Goal: Task Accomplishment & Management: Manage account settings

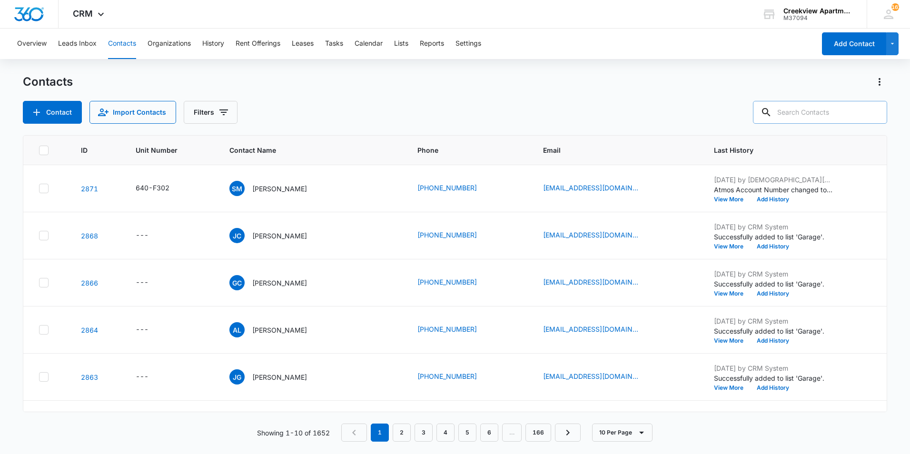
click at [772, 112] on icon at bounding box center [766, 112] width 11 height 11
click at [808, 117] on input "text" at bounding box center [820, 112] width 134 height 23
type input "k305"
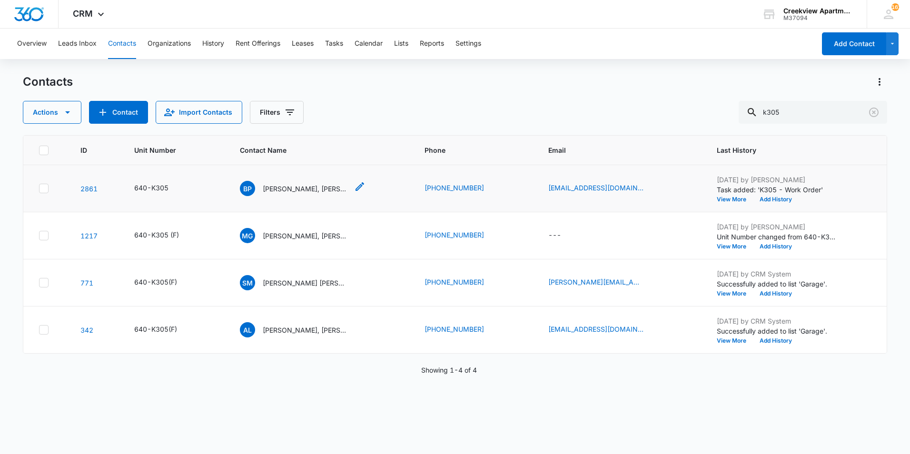
click at [314, 189] on p "[PERSON_NAME], [PERSON_NAME], [PERSON_NAME]" at bounding box center [306, 189] width 86 height 10
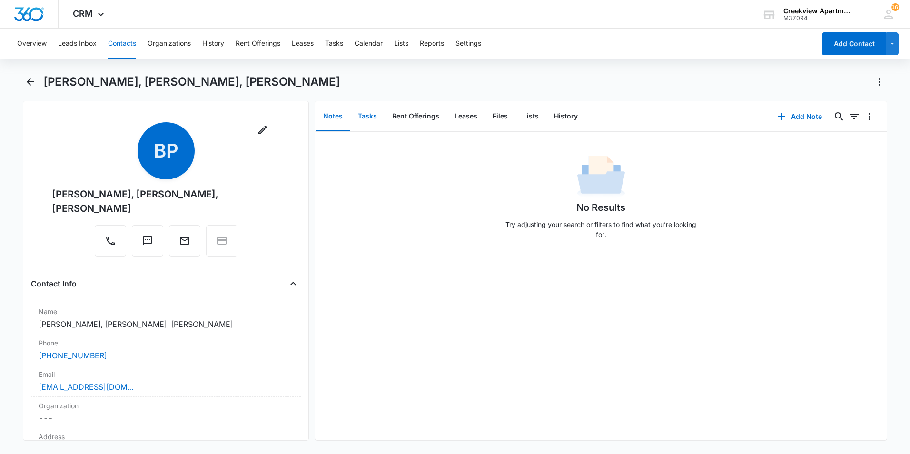
click at [367, 117] on button "Tasks" at bounding box center [367, 117] width 34 height 30
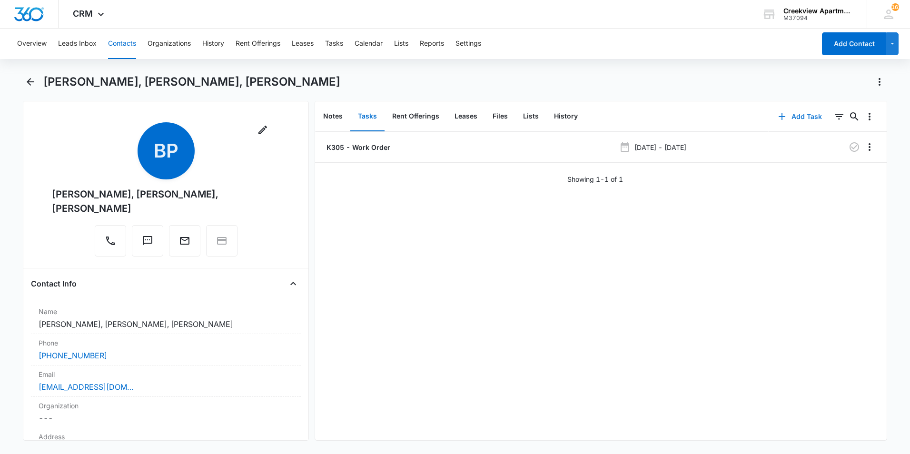
click at [788, 117] on button "Add Task" at bounding box center [800, 116] width 63 height 23
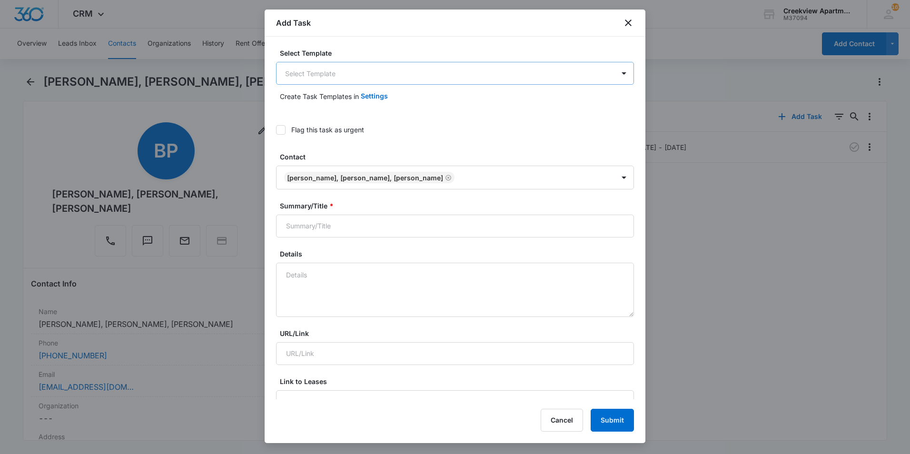
click at [456, 80] on body "CRM Apps Reputation Websites Forms CRM Email Social Content Ads Intelligence Fi…" at bounding box center [455, 227] width 910 height 454
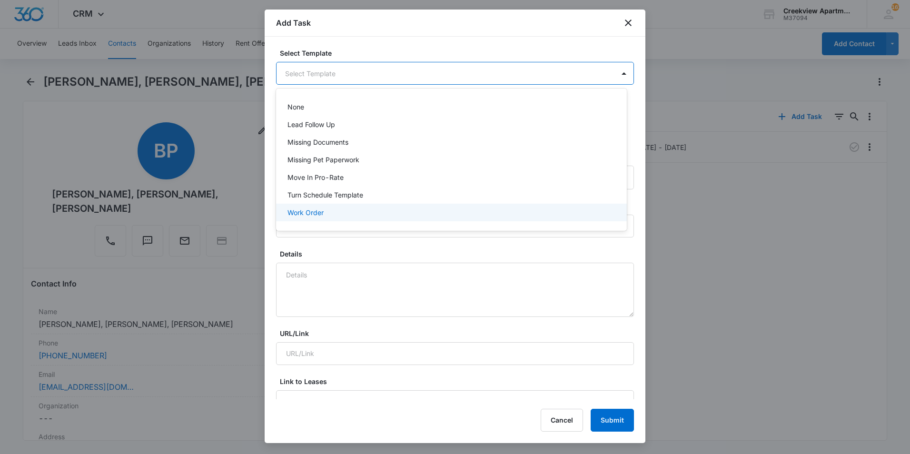
click at [319, 213] on p "Work Order" at bounding box center [305, 213] width 36 height 10
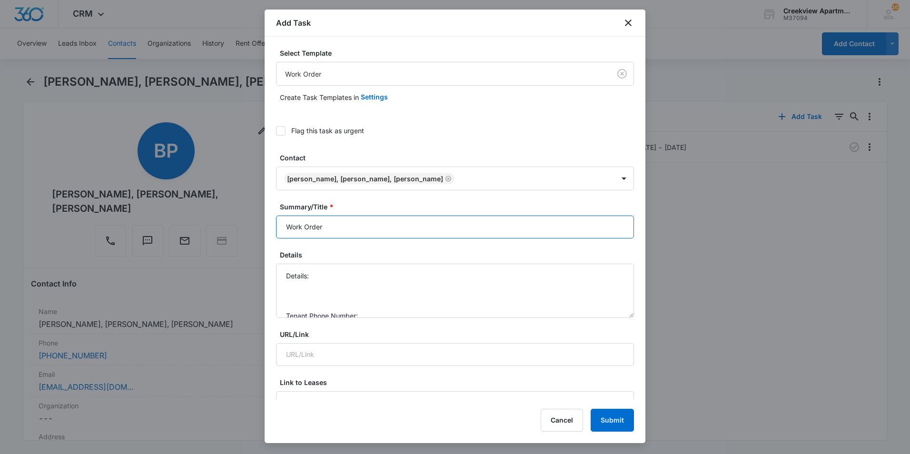
click at [286, 228] on input "Work Order" at bounding box center [455, 227] width 358 height 23
type input "K305 Work Order"
click at [425, 282] on textarea "Details: Tenant Phone Number: Call Before:" at bounding box center [455, 291] width 358 height 54
click at [424, 279] on textarea "Details: Tenant Phone Number: Call Before:" at bounding box center [455, 291] width 358 height 54
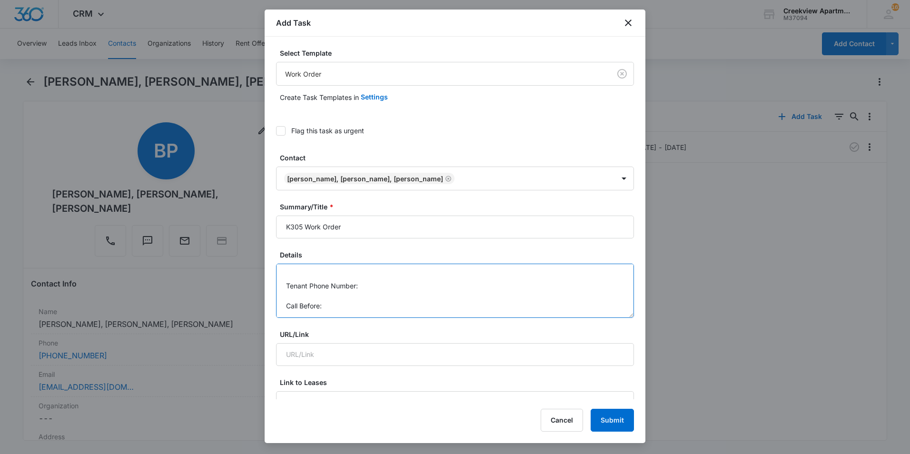
click at [375, 290] on textarea "Details: Washer not working Tenant Phone Number: Call Before:" at bounding box center [455, 291] width 358 height 54
click at [458, 312] on textarea "Details: Washer not working Tenant Phone Number: [PHONE_NUMBER] Call Before:" at bounding box center [455, 291] width 358 height 54
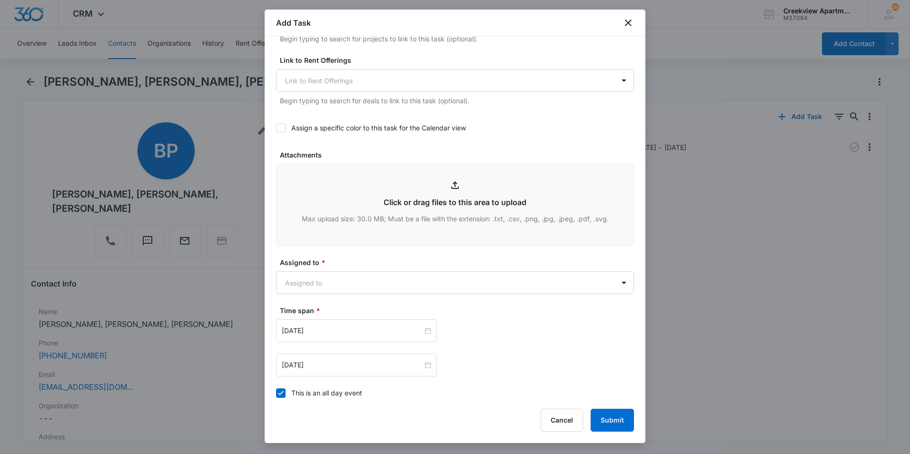
scroll to position [428, 0]
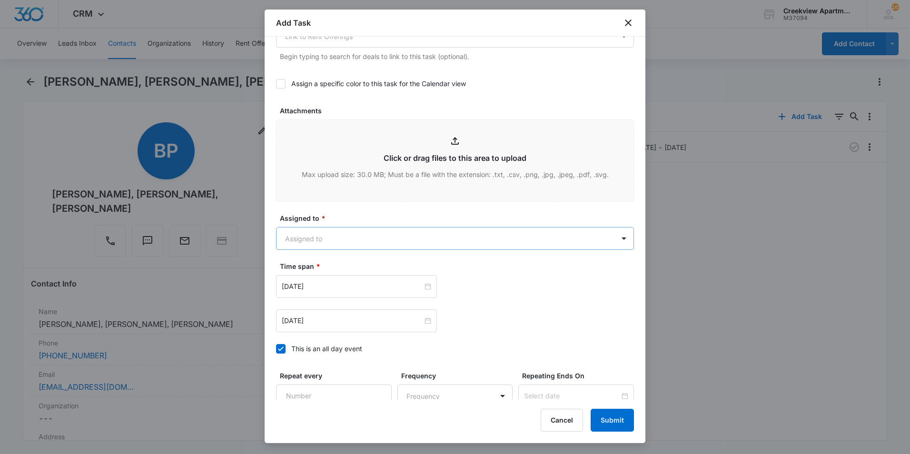
type textarea "Details: Washer not working Tenant Phone Number: [PHONE_NUMBER] Call Before: yes"
click at [368, 239] on body "CRM Apps Reputation Websites Forms CRM Email Social Content Ads Intelligence Fi…" at bounding box center [455, 227] width 910 height 454
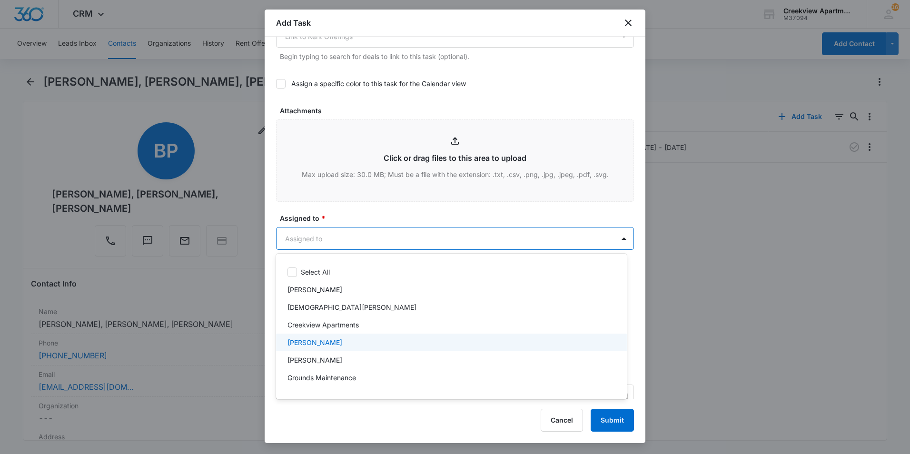
scroll to position [95, 0]
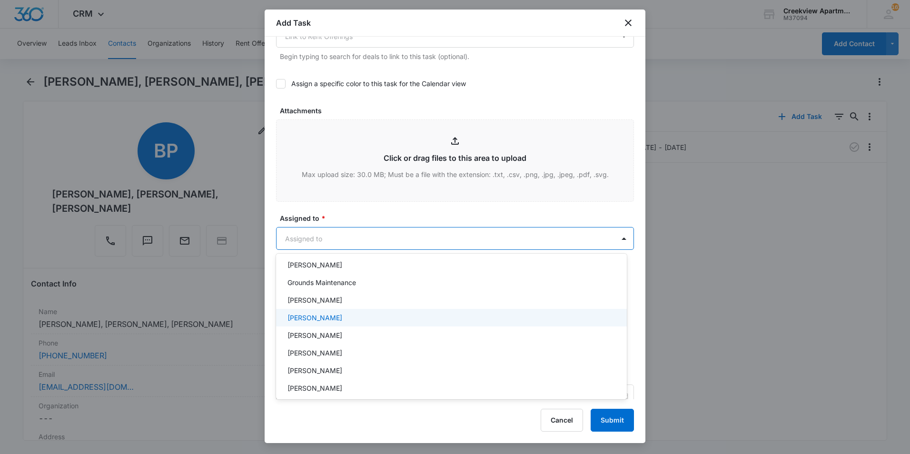
click at [326, 315] on p "[PERSON_NAME]" at bounding box center [314, 318] width 55 height 10
click at [343, 222] on div at bounding box center [455, 227] width 910 height 454
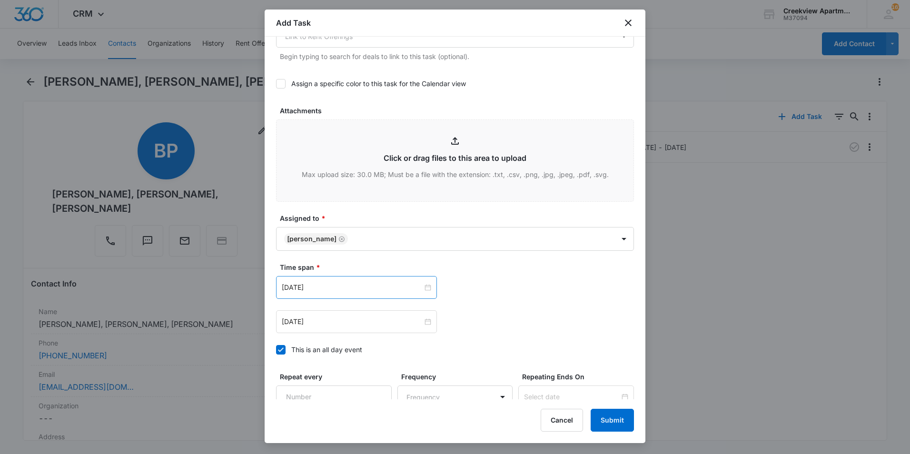
click at [350, 298] on div "[DATE]" at bounding box center [356, 287] width 161 height 23
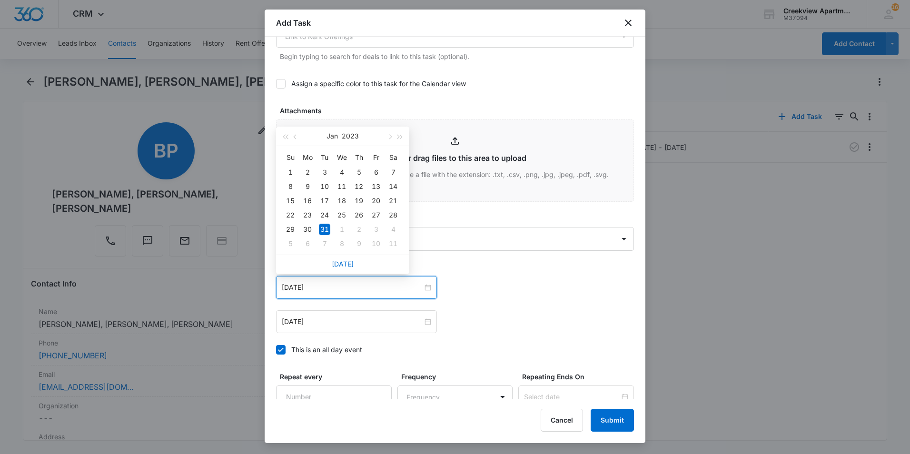
click at [347, 263] on link "[DATE]" at bounding box center [343, 264] width 22 height 8
type input "[DATE]"
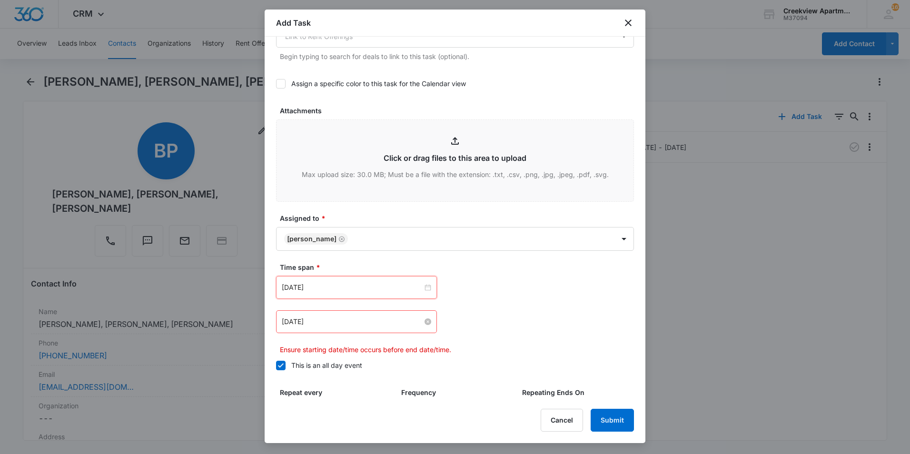
drag, startPoint x: 356, startPoint y: 325, endPoint x: 367, endPoint y: 327, distance: 12.1
click at [357, 325] on input "[DATE]" at bounding box center [352, 322] width 141 height 10
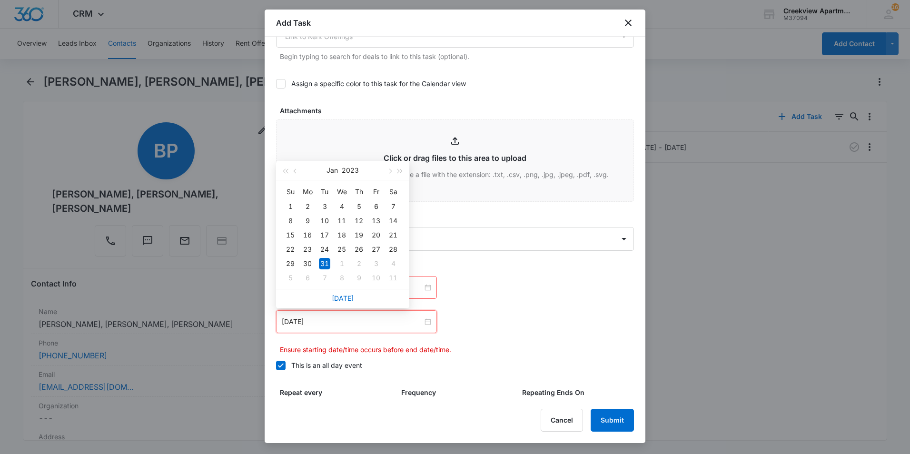
click at [350, 294] on div "[DATE]" at bounding box center [342, 298] width 133 height 19
click at [343, 292] on div "[DATE]" at bounding box center [342, 298] width 133 height 19
click at [344, 299] on link "[DATE]" at bounding box center [343, 298] width 22 height 8
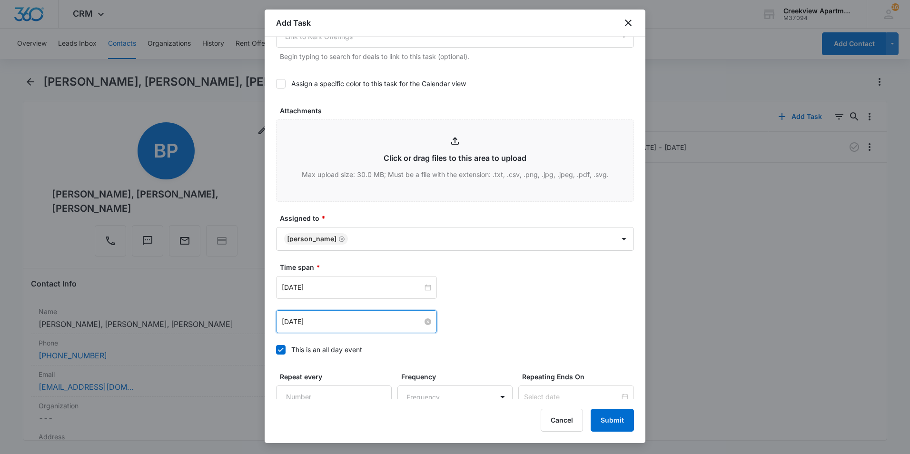
click at [352, 326] on input "[DATE]" at bounding box center [352, 322] width 141 height 10
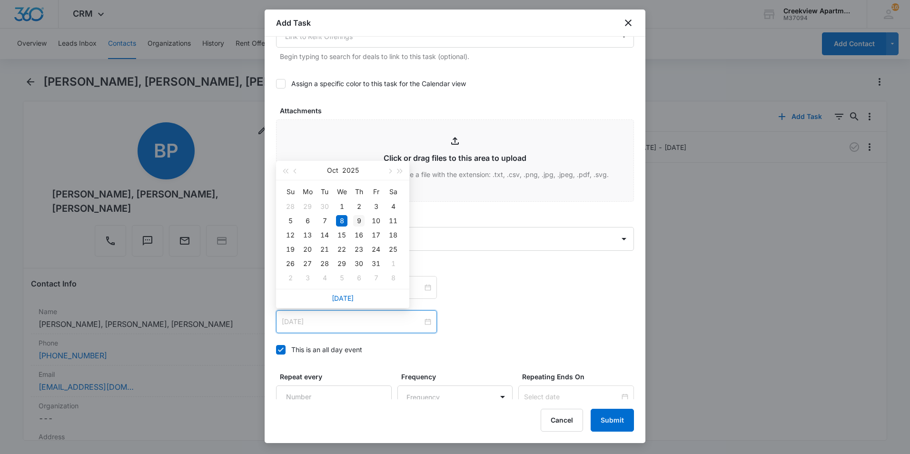
type input "[DATE]"
click at [360, 221] on div "9" at bounding box center [358, 220] width 11 height 11
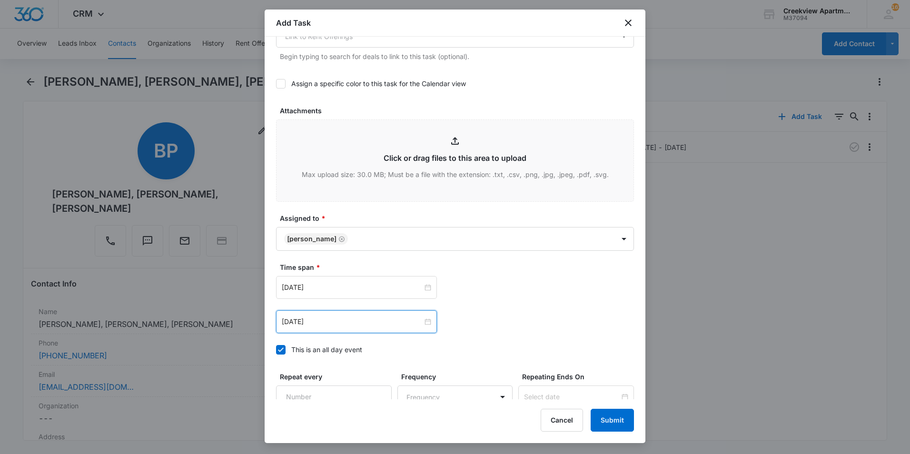
click at [478, 263] on label "Time span *" at bounding box center [459, 267] width 358 height 10
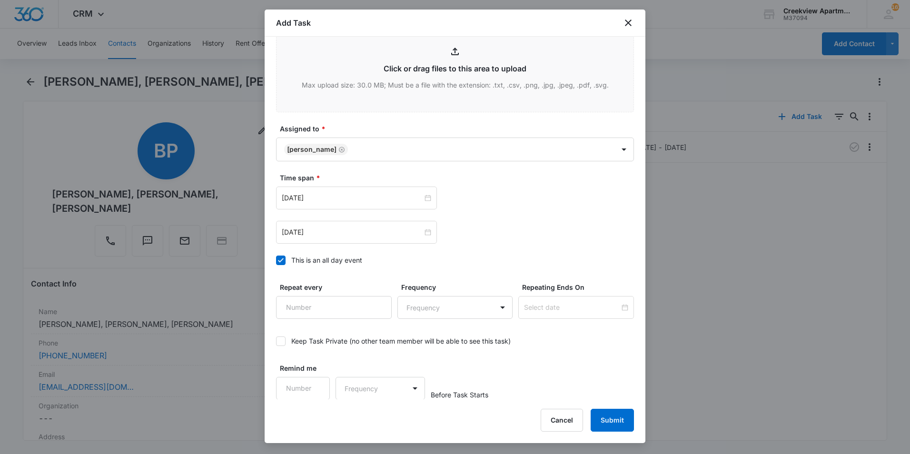
scroll to position [518, 0]
click at [618, 417] on button "Submit" at bounding box center [612, 420] width 43 height 23
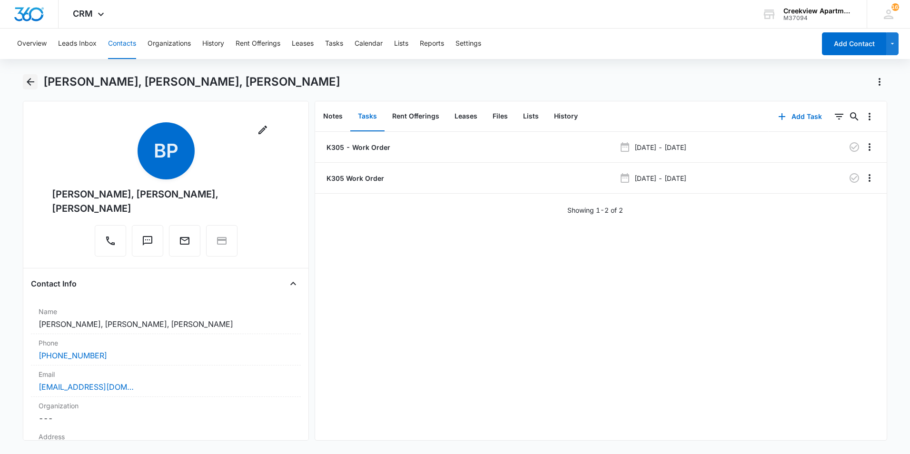
click at [35, 81] on icon "Back" at bounding box center [30, 81] width 11 height 11
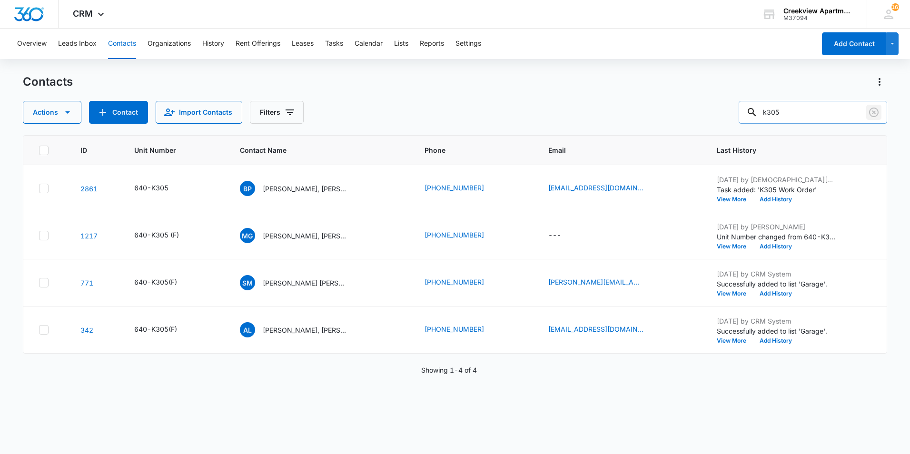
click at [876, 109] on icon "Clear" at bounding box center [873, 112] width 11 height 11
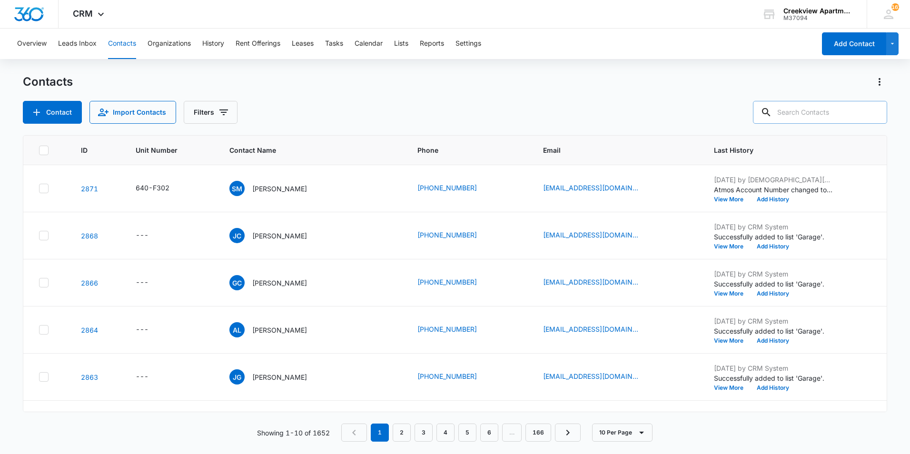
click at [811, 118] on input "text" at bounding box center [820, 112] width 134 height 23
type input "k305"
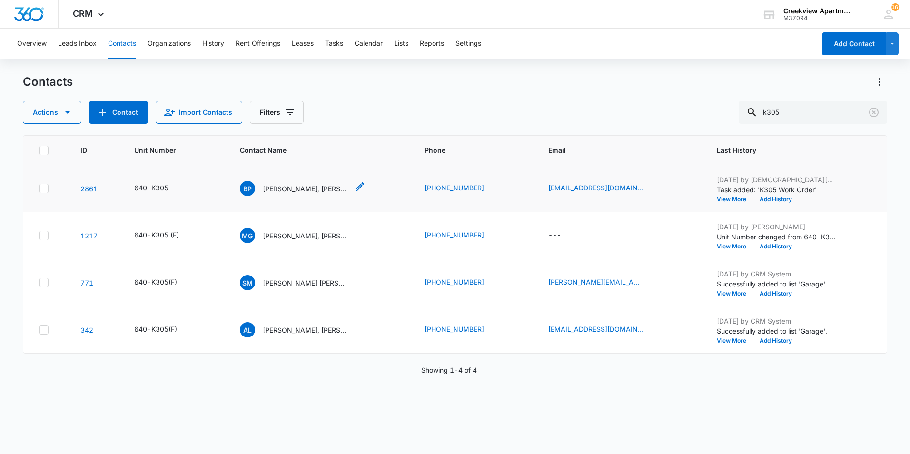
click at [303, 187] on p "[PERSON_NAME], [PERSON_NAME], [PERSON_NAME]" at bounding box center [306, 189] width 86 height 10
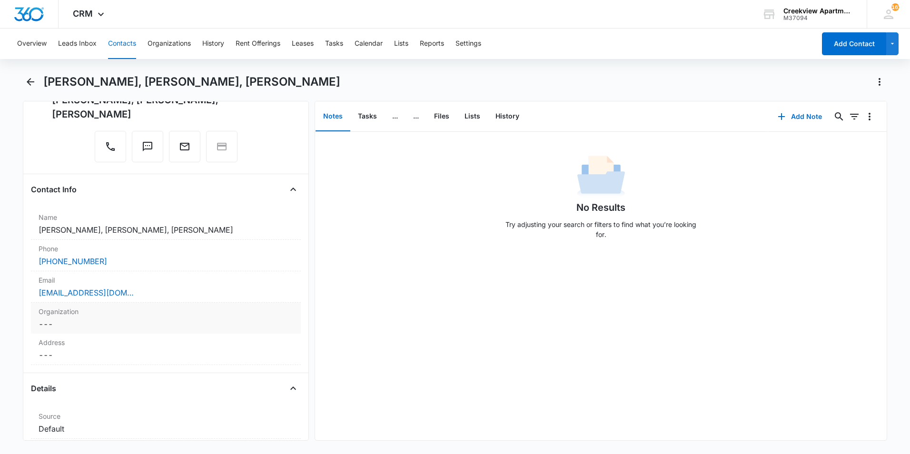
scroll to position [95, 0]
drag, startPoint x: 119, startPoint y: 260, endPoint x: 31, endPoint y: 260, distance: 88.1
click at [31, 260] on div "Phone Cancel Save Changes [PHONE_NUMBER]" at bounding box center [166, 254] width 270 height 31
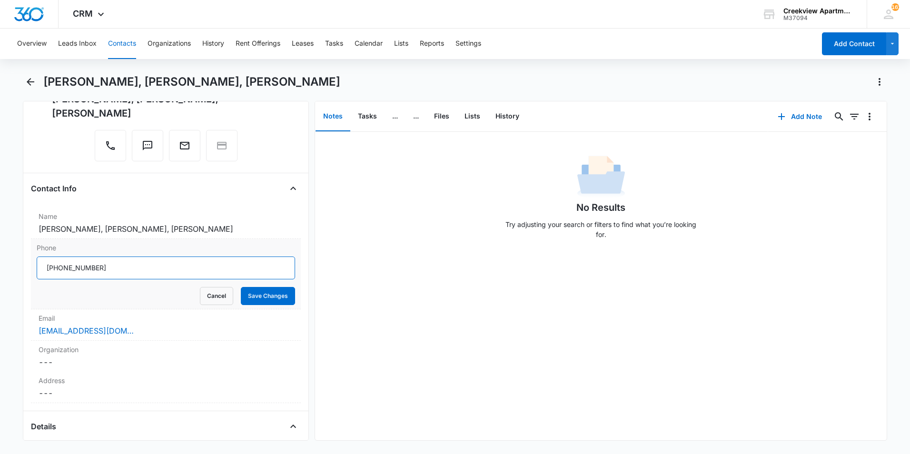
click at [99, 270] on input "Phone" at bounding box center [166, 268] width 258 height 23
click at [28, 82] on icon "Back" at bounding box center [31, 82] width 8 height 8
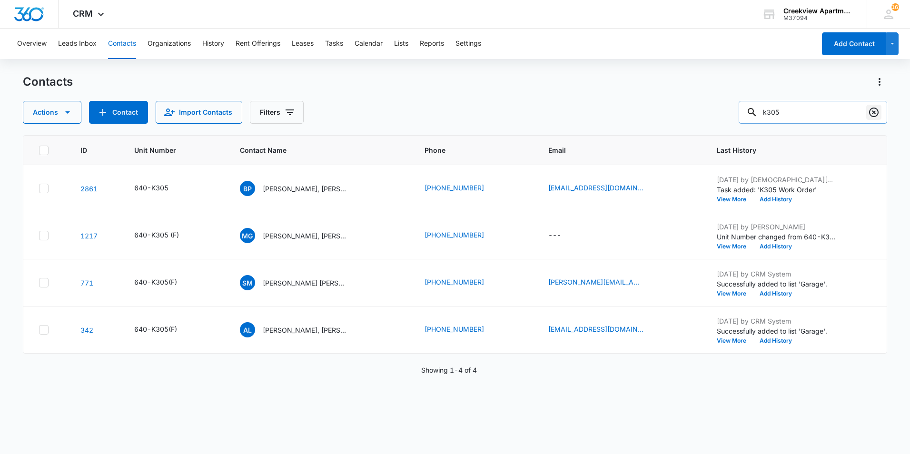
click at [878, 114] on icon "Clear" at bounding box center [874, 113] width 10 height 10
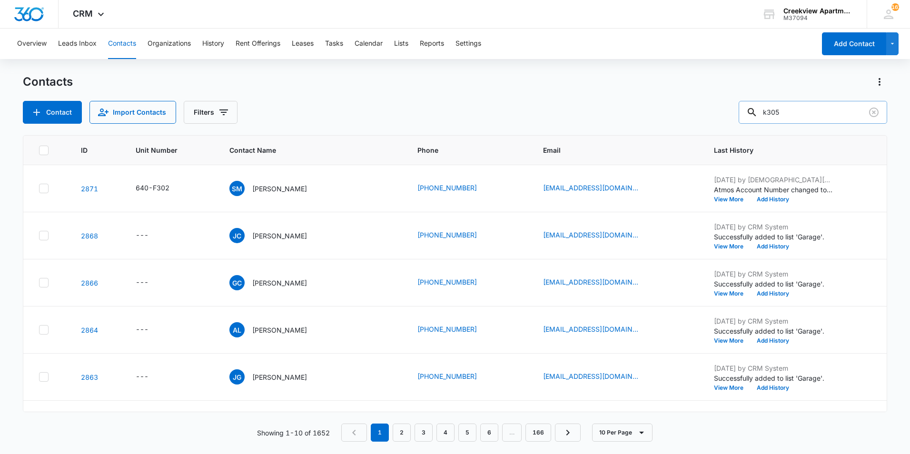
type input "k305"
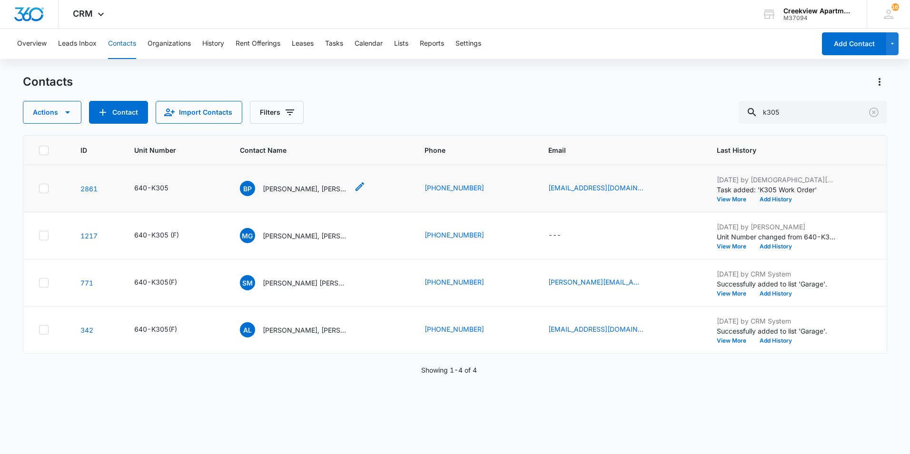
click at [290, 188] on p "[PERSON_NAME], [PERSON_NAME], [PERSON_NAME]" at bounding box center [306, 189] width 86 height 10
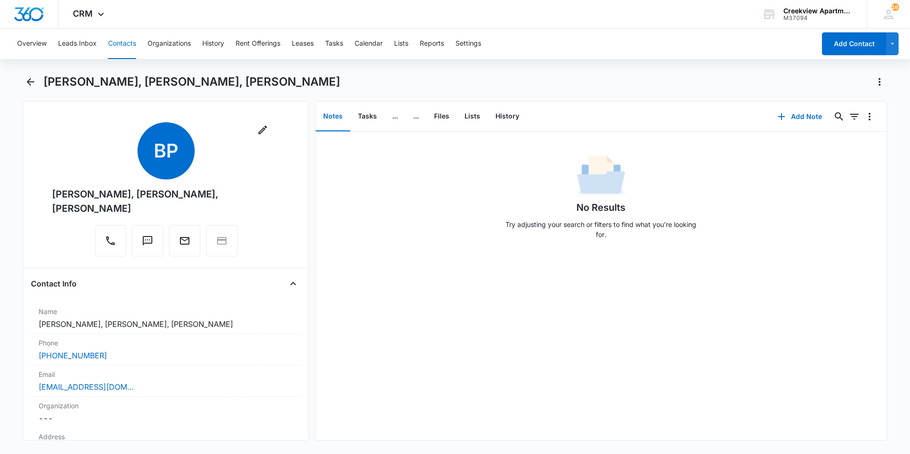
drag, startPoint x: 118, startPoint y: 213, endPoint x: 48, endPoint y: 196, distance: 72.2
click at [48, 196] on div "Remove BP [PERSON_NAME], [PERSON_NAME], [PERSON_NAME]" at bounding box center [166, 191] width 270 height 138
drag, startPoint x: 48, startPoint y: 196, endPoint x: 60, endPoint y: 196, distance: 11.9
copy div "[PERSON_NAME], [PERSON_NAME], [PERSON_NAME]"
drag, startPoint x: 246, startPoint y: 181, endPoint x: 264, endPoint y: 214, distance: 37.7
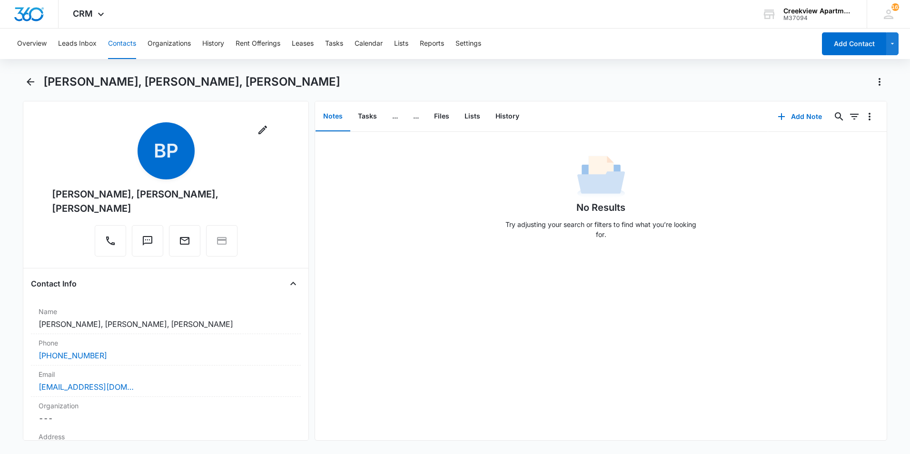
click at [246, 181] on div "Remove BP [PERSON_NAME], [PERSON_NAME], [PERSON_NAME]" at bounding box center [166, 189] width 228 height 134
click at [96, 195] on div "[PERSON_NAME], [PERSON_NAME], [PERSON_NAME]" at bounding box center [166, 201] width 228 height 29
click at [88, 164] on div "Remove BP [PERSON_NAME], [PERSON_NAME], [PERSON_NAME]" at bounding box center [166, 189] width 228 height 134
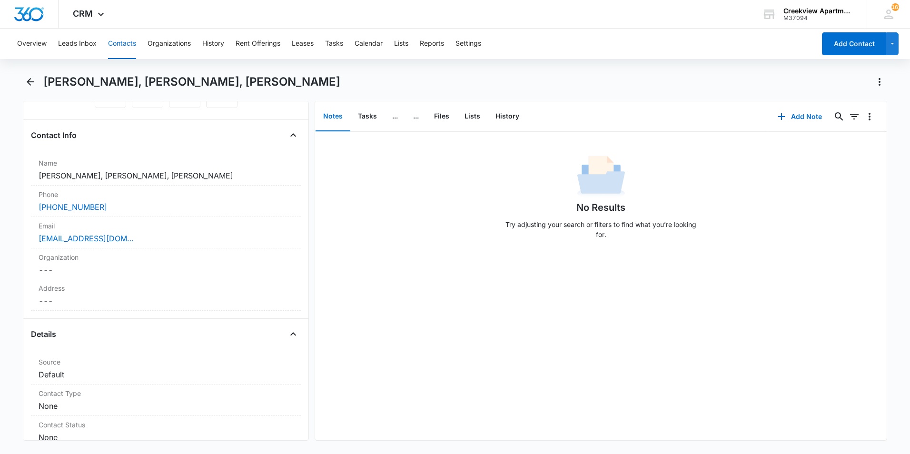
scroll to position [95, 0]
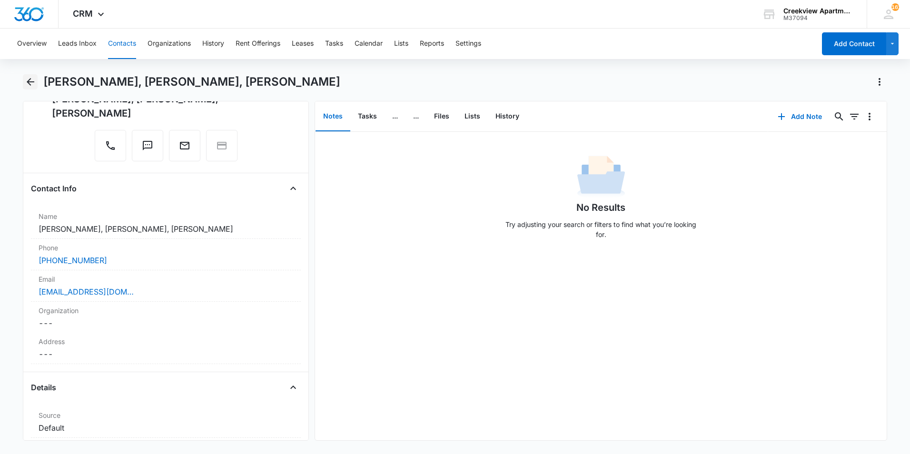
click at [28, 82] on icon "Back" at bounding box center [31, 82] width 8 height 8
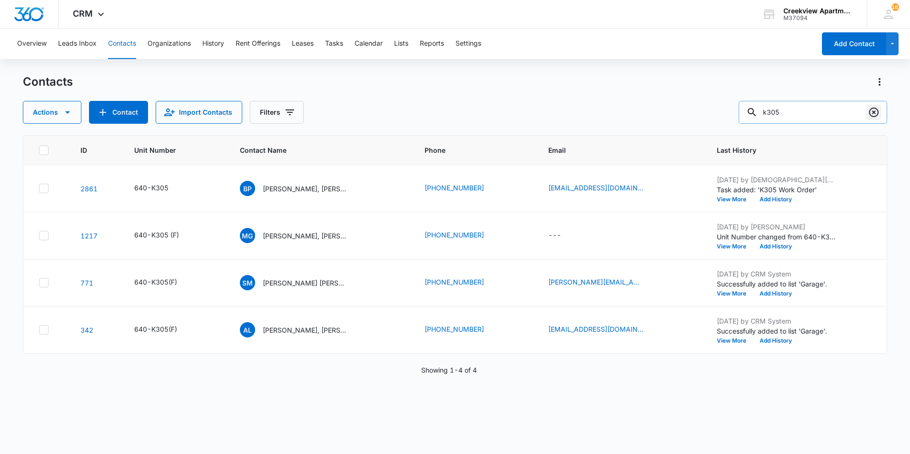
click at [877, 111] on icon "Clear" at bounding box center [873, 112] width 11 height 11
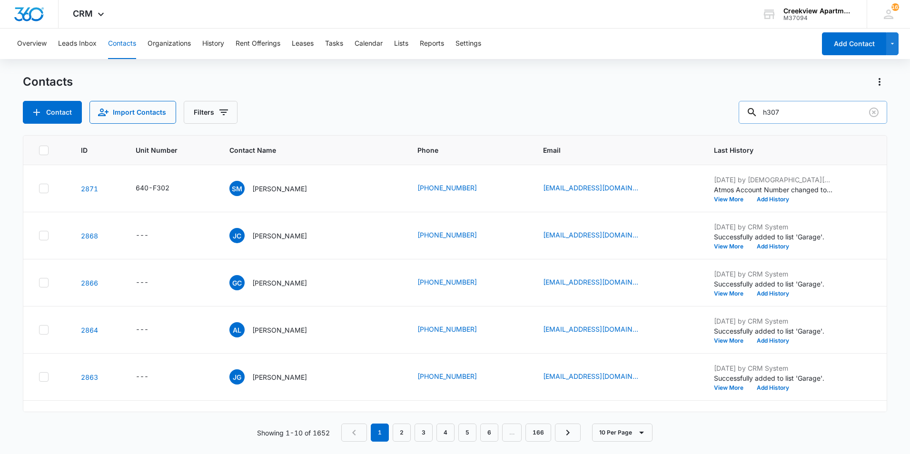
type input "h307"
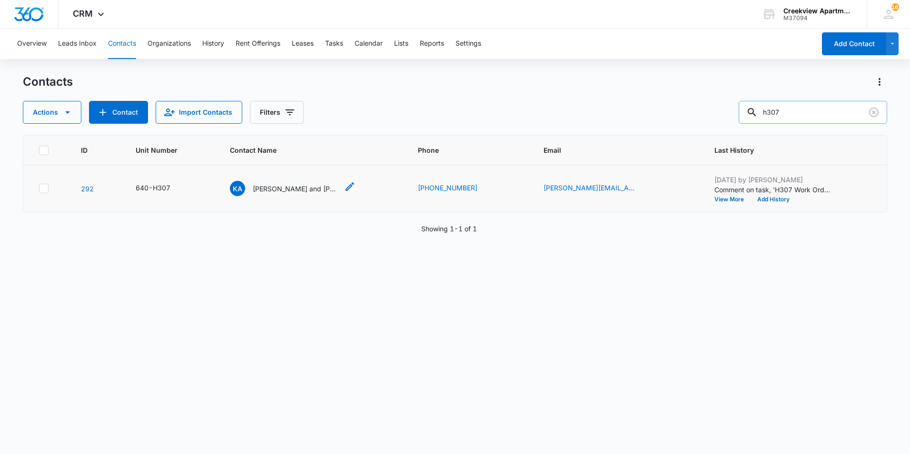
click at [310, 191] on p "[PERSON_NAME] and [PERSON_NAME]" at bounding box center [296, 189] width 86 height 10
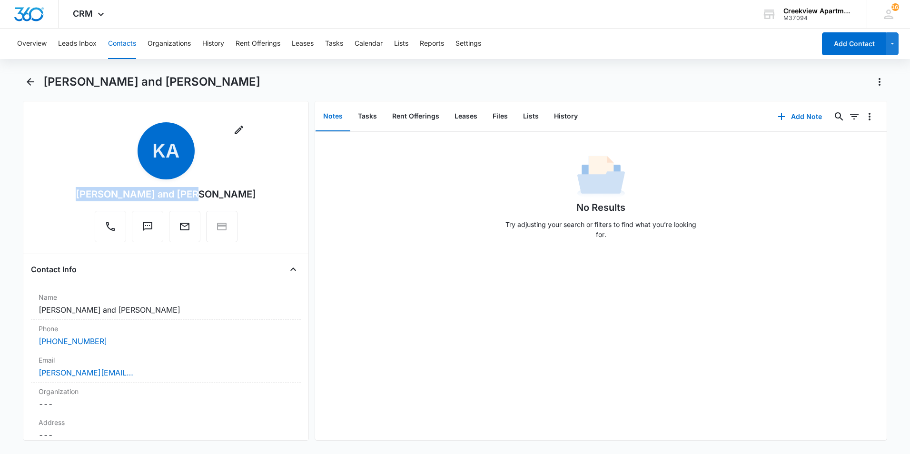
drag, startPoint x: 229, startPoint y: 199, endPoint x: 101, endPoint y: 200, distance: 128.0
click at [101, 200] on div "Remove [PERSON_NAME] and [PERSON_NAME]" at bounding box center [166, 182] width 180 height 120
drag, startPoint x: 101, startPoint y: 200, endPoint x: 132, endPoint y: 194, distance: 32.0
copy div "[PERSON_NAME] and [PERSON_NAME]"
drag, startPoint x: 432, startPoint y: 73, endPoint x: 436, endPoint y: 77, distance: 5.1
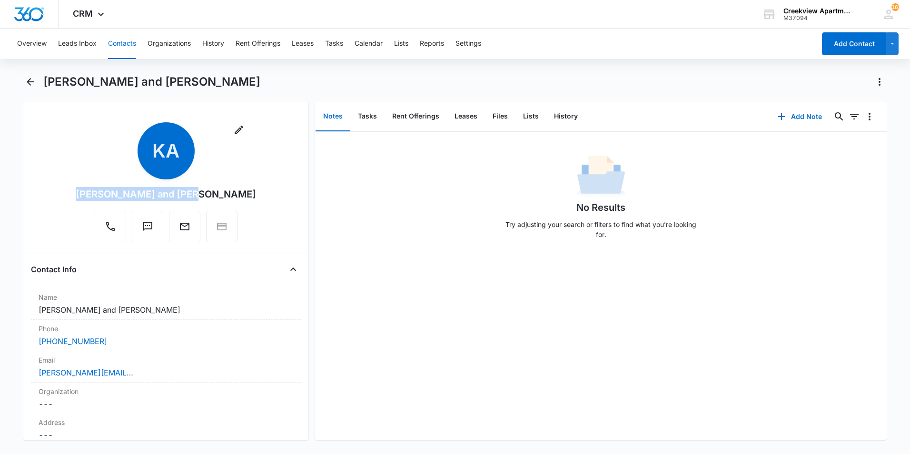
click at [432, 73] on div "Overview Leads Inbox Contacts Organizations History Rent Offerings Leases Tasks…" at bounding box center [455, 241] width 910 height 424
drag, startPoint x: 507, startPoint y: 119, endPoint x: 500, endPoint y: 117, distance: 7.4
click at [507, 119] on button "Files" at bounding box center [500, 117] width 30 height 30
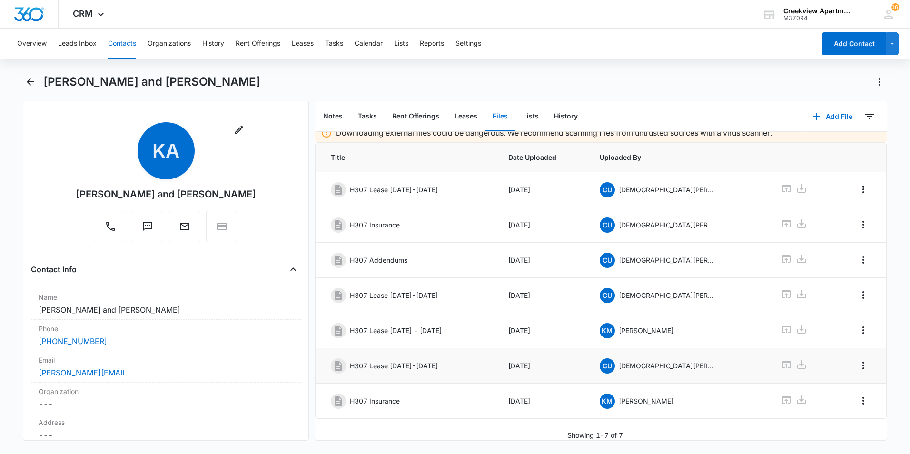
scroll to position [16, 0]
click at [781, 359] on icon at bounding box center [786, 364] width 11 height 11
click at [27, 84] on icon "Back" at bounding box center [30, 81] width 11 height 11
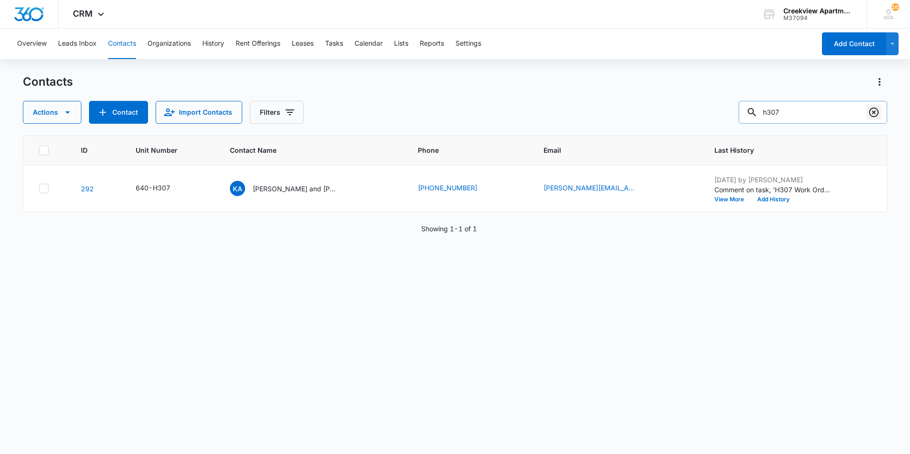
click at [871, 116] on icon "Clear" at bounding box center [873, 112] width 11 height 11
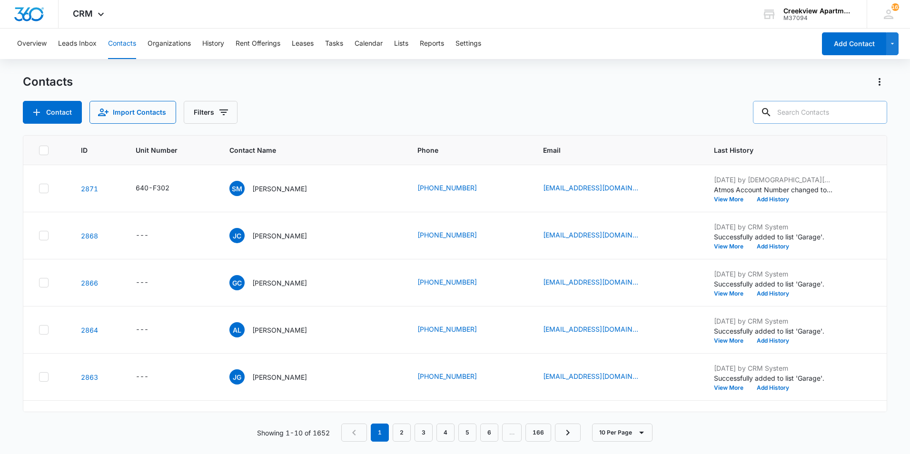
click at [853, 112] on input "text" at bounding box center [820, 112] width 134 height 23
click at [842, 109] on input "text" at bounding box center [820, 112] width 134 height 23
type input "q206"
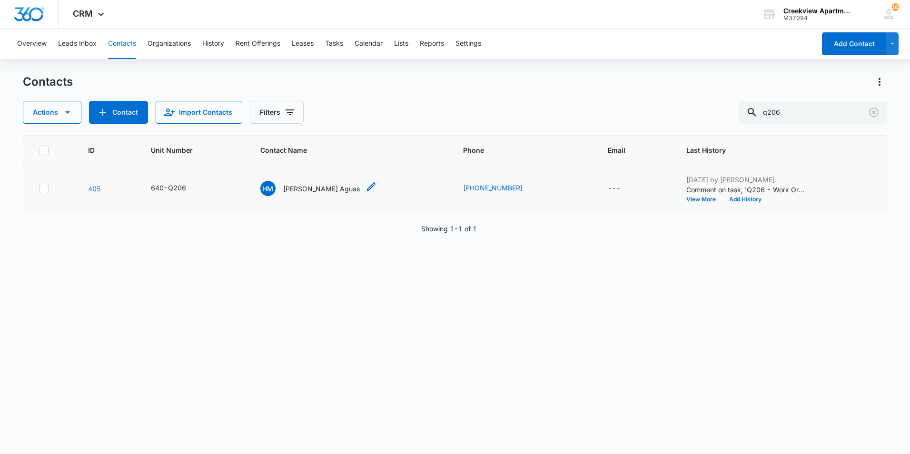
click at [312, 185] on p "[PERSON_NAME] Aguas" at bounding box center [321, 189] width 77 height 10
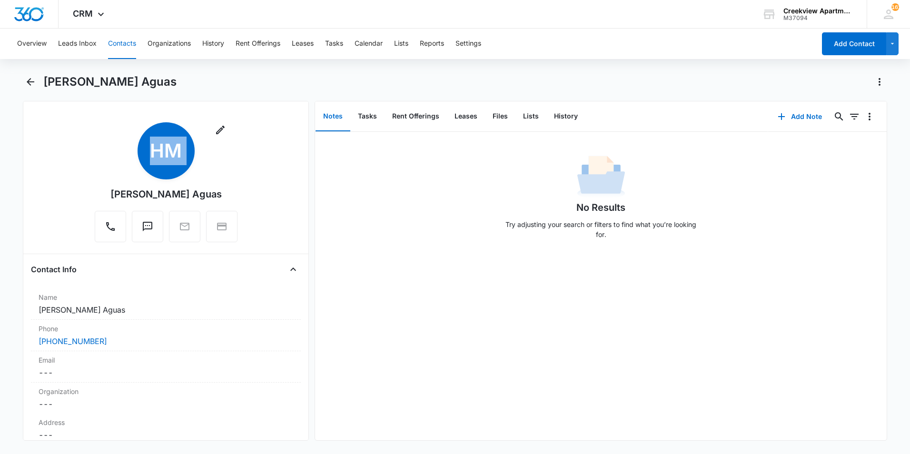
drag, startPoint x: 241, startPoint y: 193, endPoint x: 110, endPoint y: 199, distance: 130.6
click at [109, 200] on div "Remove HM [PERSON_NAME] Aguas" at bounding box center [166, 184] width 270 height 124
drag, startPoint x: 110, startPoint y: 199, endPoint x: 132, endPoint y: 193, distance: 22.8
copy div "Remove HM"
click at [21, 83] on main "[PERSON_NAME] Aguas Remove HM [PERSON_NAME] Aguas Contact Info Name Cancel Save…" at bounding box center [455, 263] width 910 height 378
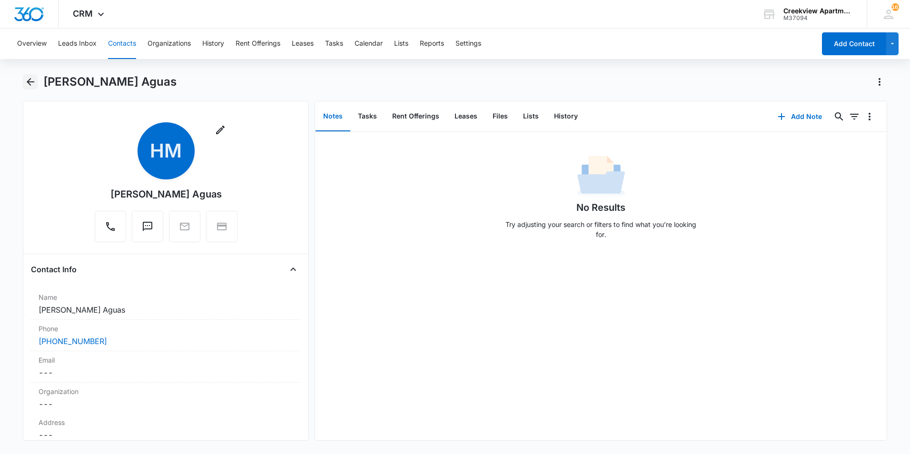
click at [30, 82] on icon "Back" at bounding box center [31, 82] width 8 height 8
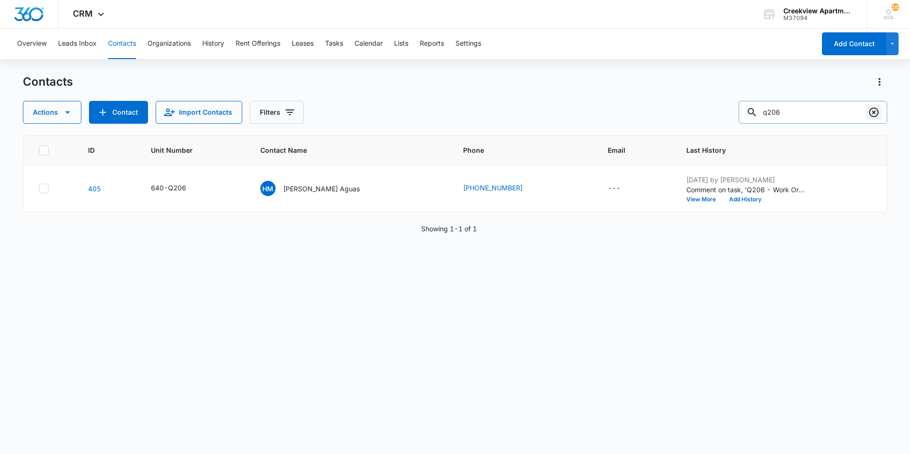
click at [877, 115] on icon "Clear" at bounding box center [873, 112] width 11 height 11
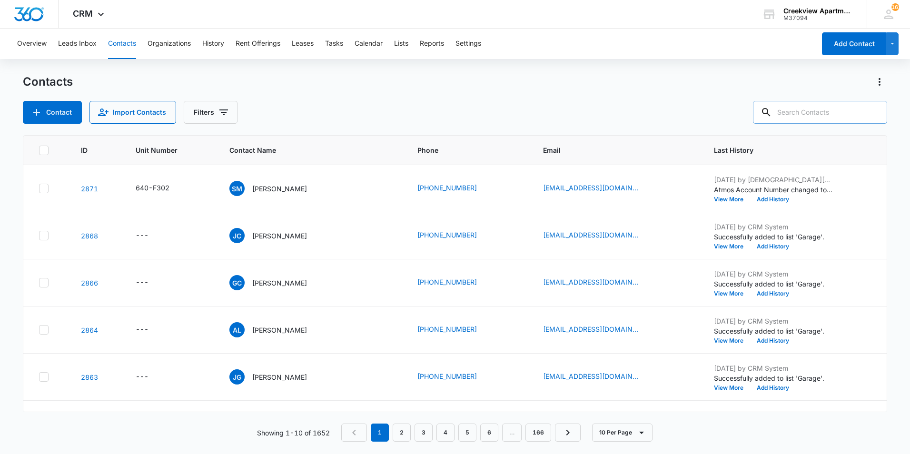
click at [575, 105] on div "Contact Import Contacts Filters" at bounding box center [455, 112] width 864 height 23
click at [837, 115] on input "text" at bounding box center [820, 112] width 134 height 23
type input "n304"
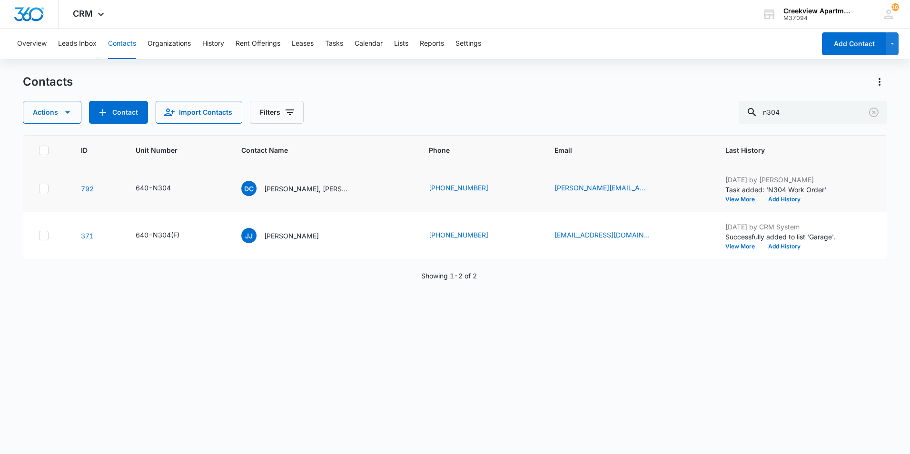
click at [157, 182] on td "640-N304" at bounding box center [177, 188] width 106 height 47
click at [148, 185] on div "640-N304" at bounding box center [153, 188] width 35 height 10
click at [276, 189] on p "[PERSON_NAME], [PERSON_NAME]" at bounding box center [307, 189] width 86 height 10
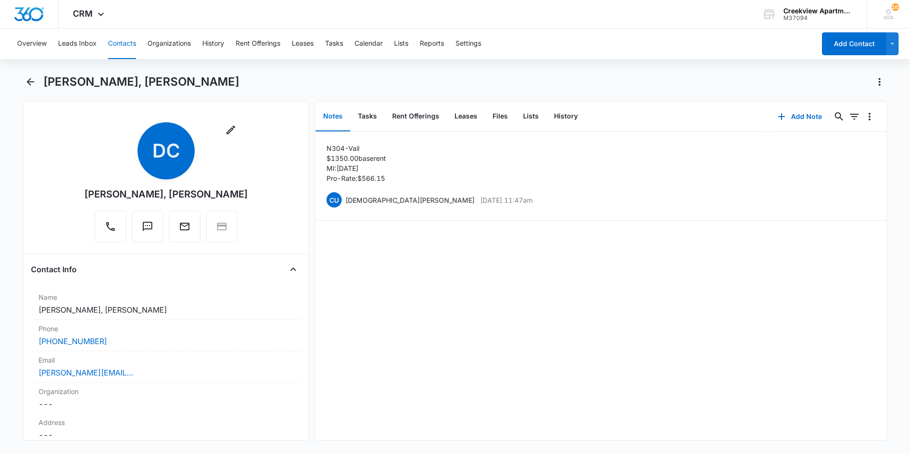
drag, startPoint x: 267, startPoint y: 194, endPoint x: 184, endPoint y: 189, distance: 82.5
click at [184, 189] on div "Remove DC [PERSON_NAME], [PERSON_NAME]" at bounding box center [166, 184] width 270 height 124
drag, startPoint x: 184, startPoint y: 189, endPoint x: 201, endPoint y: 202, distance: 20.8
click at [184, 189] on div "[PERSON_NAME], [PERSON_NAME]" at bounding box center [166, 194] width 164 height 14
click at [370, 116] on button "Tasks" at bounding box center [367, 117] width 34 height 30
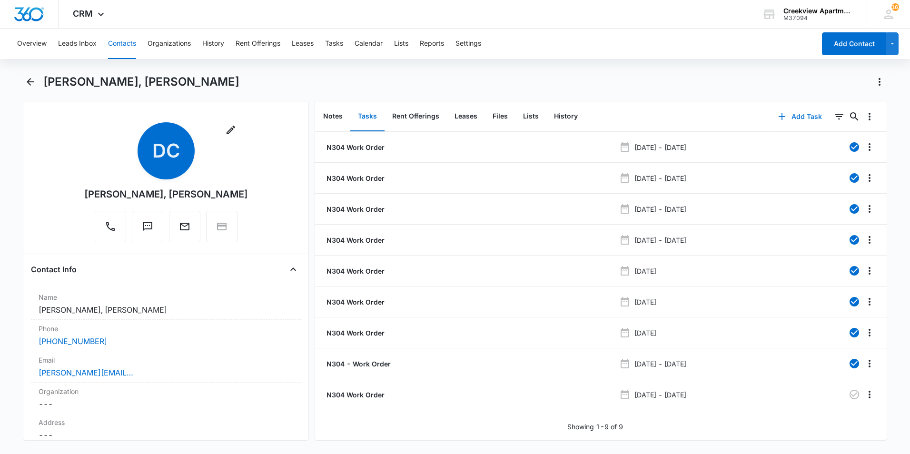
click at [779, 116] on icon "button" at bounding box center [782, 116] width 7 height 7
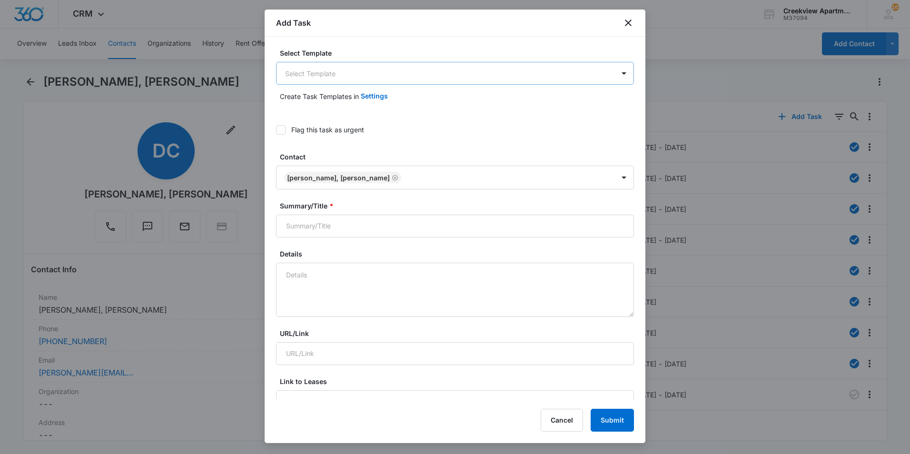
click at [327, 77] on body "CRM Apps Reputation Websites Forms CRM Email Social Content Ads Intelligence Fi…" at bounding box center [455, 227] width 910 height 454
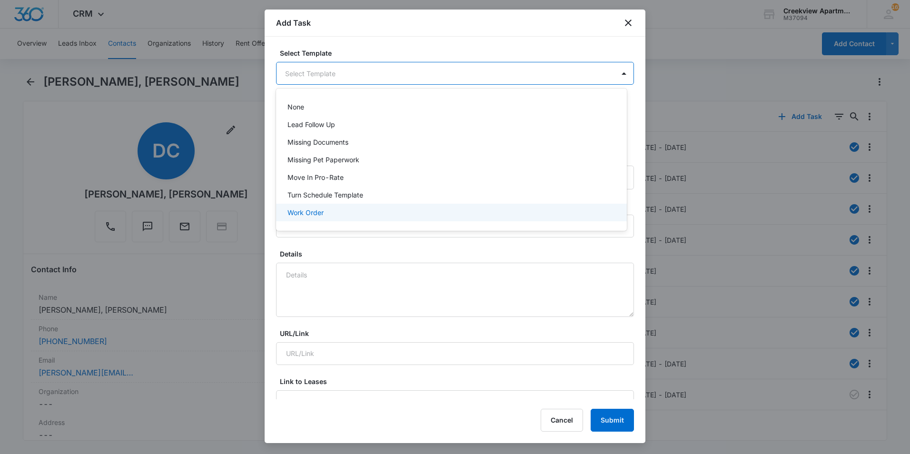
click at [321, 213] on p "Work Order" at bounding box center [305, 213] width 36 height 10
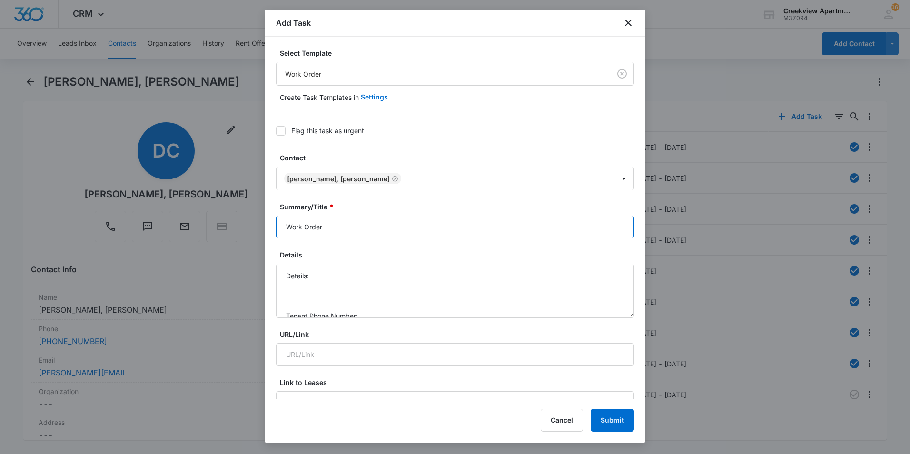
click at [287, 227] on input "Work Order" at bounding box center [455, 227] width 358 height 23
type input "N304 Work Order"
click at [390, 264] on textarea "Details: Tenant Phone Number: Call Before:" at bounding box center [455, 291] width 358 height 54
click at [387, 283] on textarea "Details: Kitchen light went out Tenant Phone Number: Call Before:" at bounding box center [455, 291] width 358 height 54
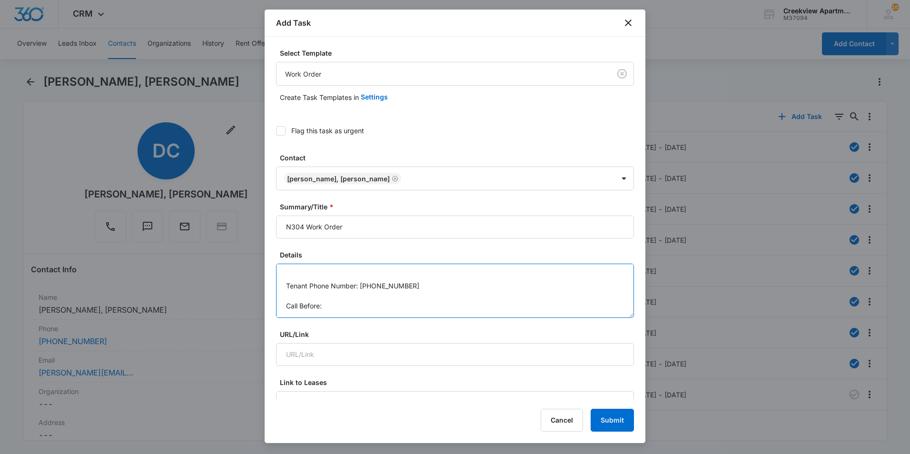
click at [377, 304] on textarea "Details: Kitchen light went out Tenant Phone Number: [PHONE_NUMBER] Call Before:" at bounding box center [455, 291] width 358 height 54
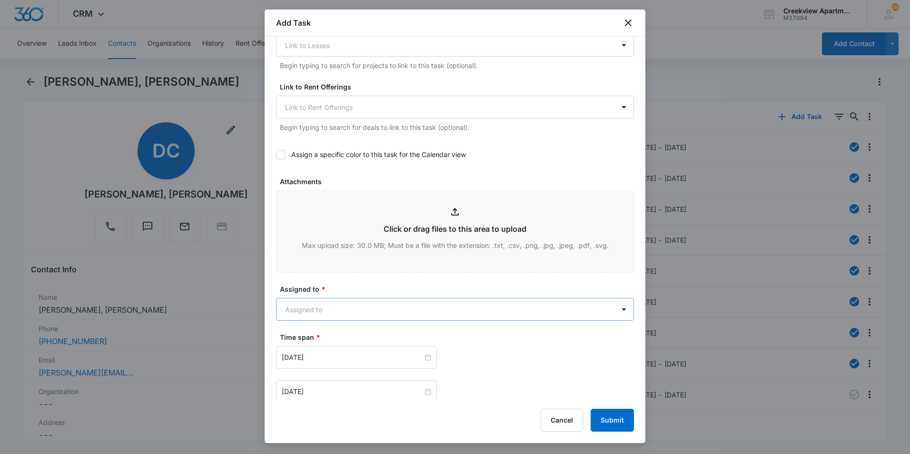
scroll to position [381, 0]
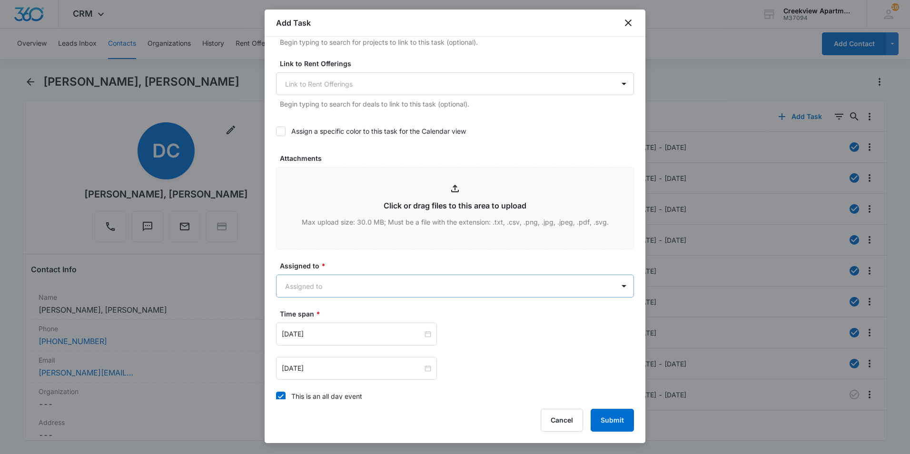
type textarea "Details: Kitchen light went out Tenant Phone Number: [PHONE_NUMBER] Call Before…"
click at [398, 291] on body "CRM Apps Reputation Websites Forms CRM Email Social Content Ads Intelligence Fi…" at bounding box center [455, 227] width 910 height 454
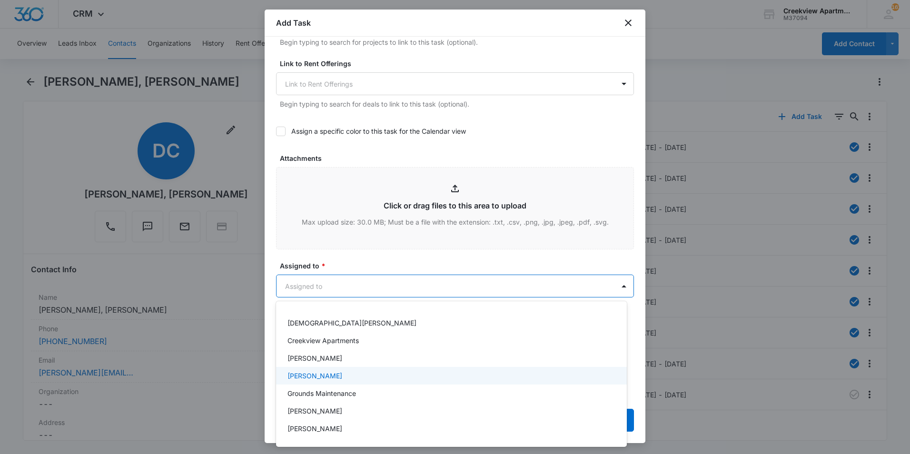
scroll to position [48, 0]
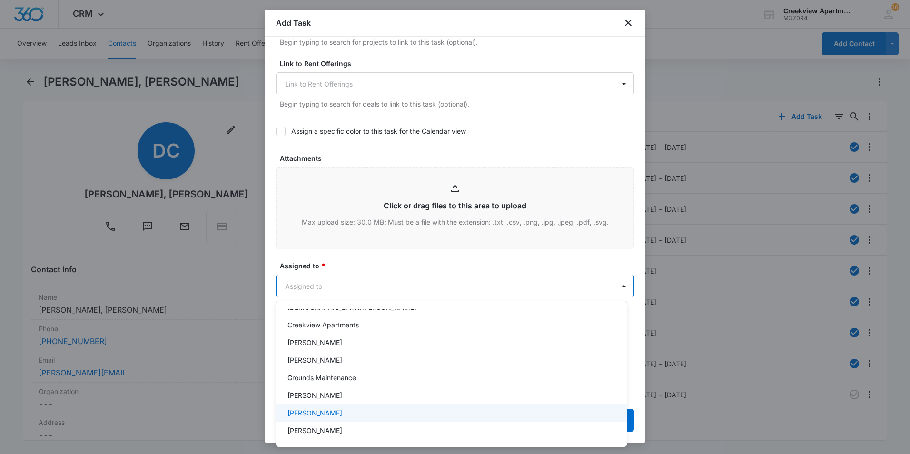
drag, startPoint x: 323, startPoint y: 410, endPoint x: 347, endPoint y: 264, distance: 148.1
click at [323, 409] on p "[PERSON_NAME]" at bounding box center [314, 413] width 55 height 10
click at [352, 236] on div at bounding box center [455, 227] width 910 height 454
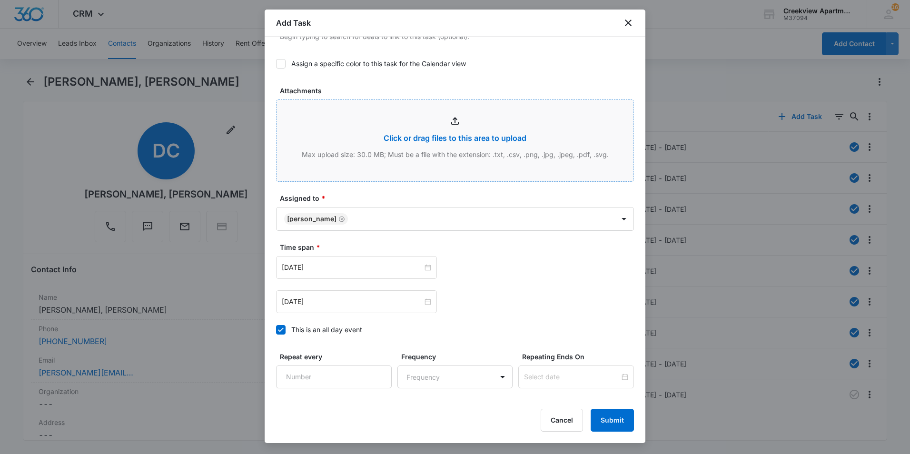
scroll to position [518, 0]
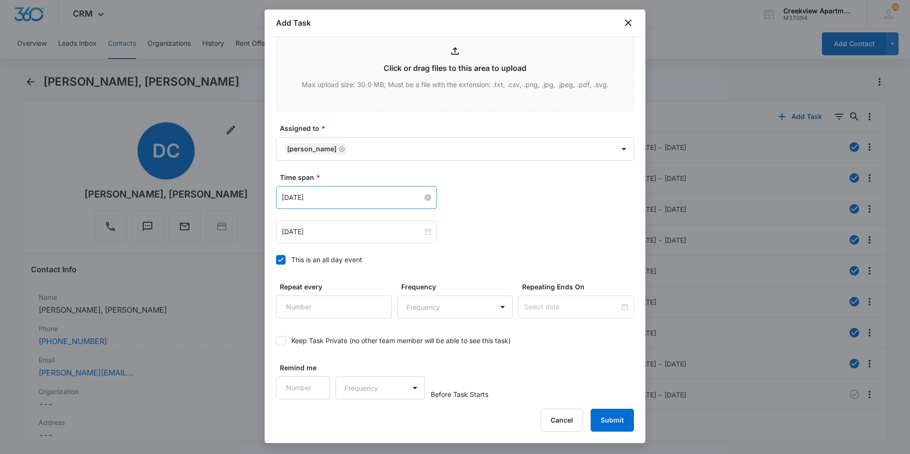
click at [355, 198] on input "[DATE]" at bounding box center [352, 197] width 141 height 10
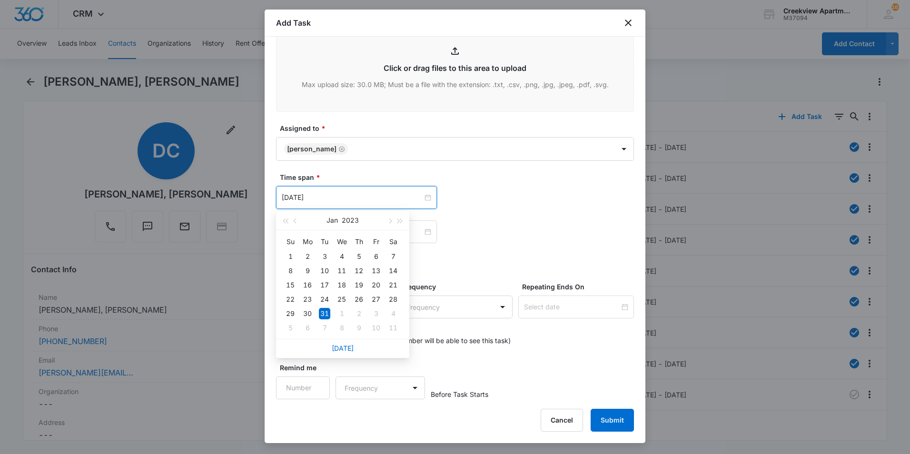
drag, startPoint x: 342, startPoint y: 348, endPoint x: 352, endPoint y: 298, distance: 51.3
click at [342, 348] on link "[DATE]" at bounding box center [343, 348] width 22 height 8
type input "[DATE]"
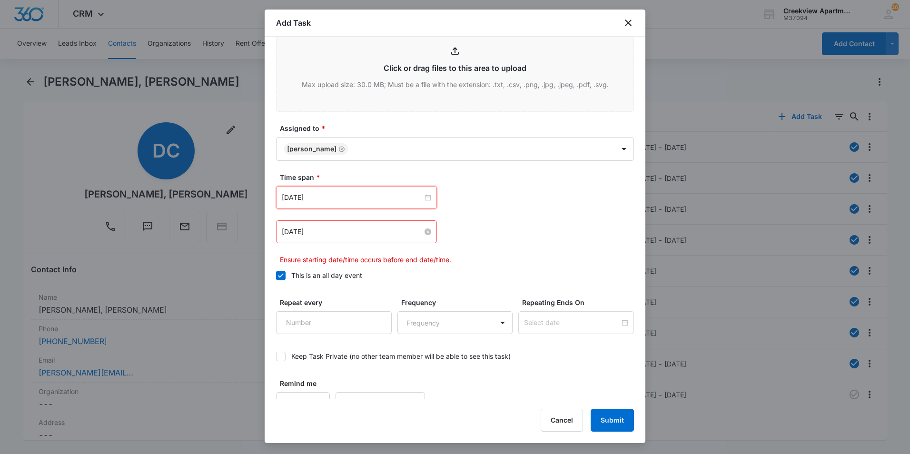
click at [388, 236] on input "[DATE]" at bounding box center [352, 232] width 141 height 10
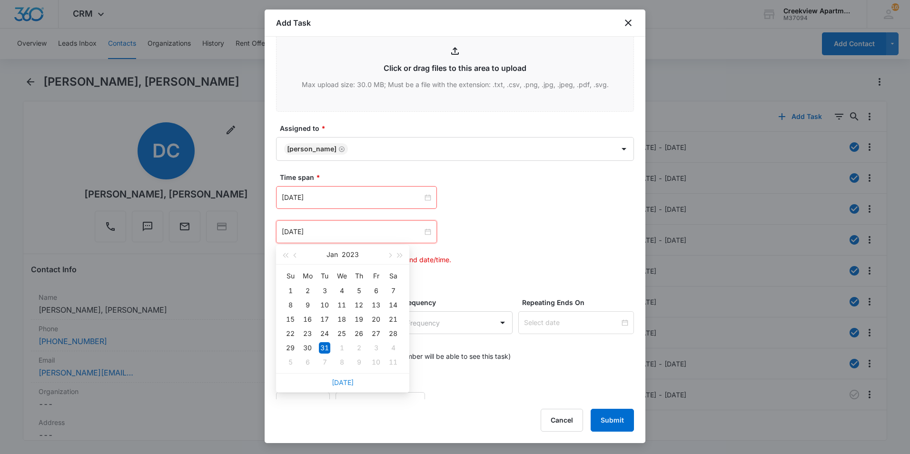
click at [346, 378] on div "[DATE]" at bounding box center [342, 382] width 133 height 19
click at [345, 381] on link "[DATE]" at bounding box center [343, 382] width 22 height 8
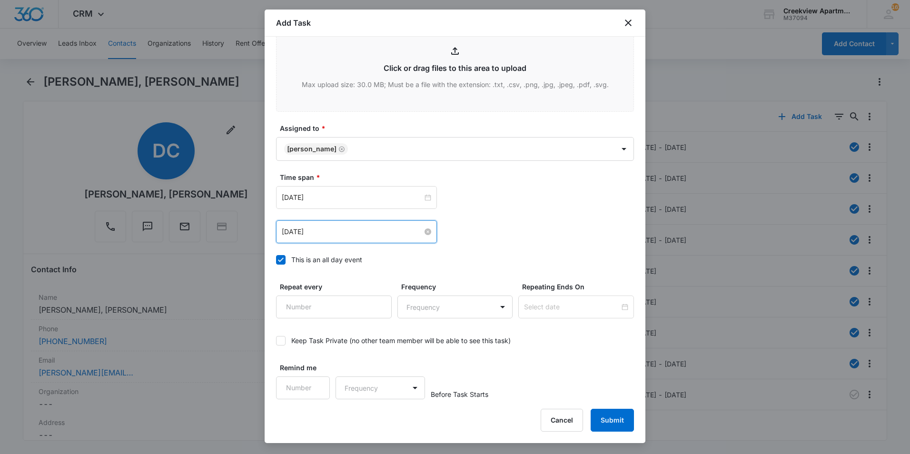
click at [371, 229] on input "[DATE]" at bounding box center [352, 232] width 141 height 10
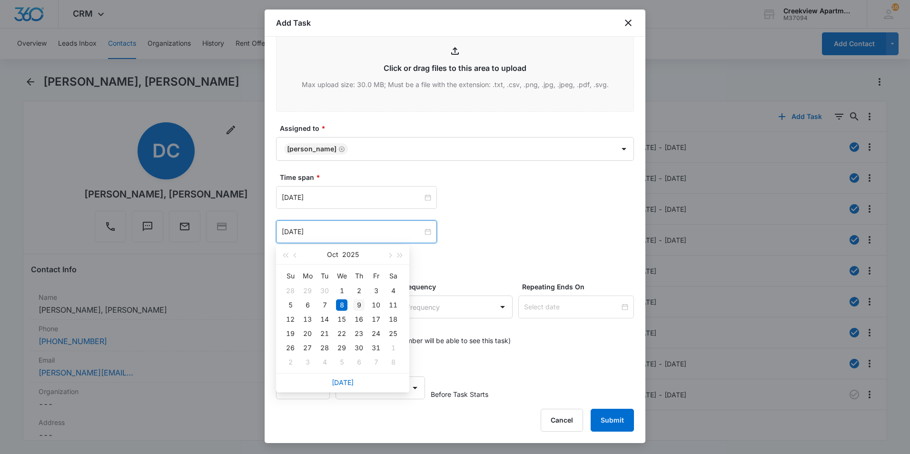
type input "[DATE]"
drag, startPoint x: 361, startPoint y: 307, endPoint x: 402, endPoint y: 281, distance: 47.9
click at [361, 306] on div "9" at bounding box center [358, 304] width 11 height 11
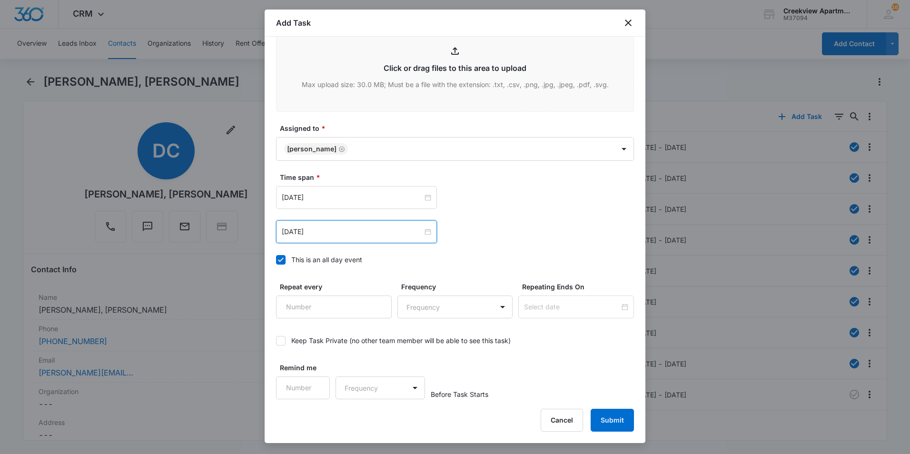
click at [473, 247] on div "Time span * [DATE] [DATE] Su Mo Tu We Th Fr Sa 28 29 30 1 2 3 4 5 6 7 8 9 10 11…" at bounding box center [455, 221] width 358 height 98
drag, startPoint x: 614, startPoint y: 414, endPoint x: 621, endPoint y: 410, distance: 8.3
click at [615, 414] on button "Submit" at bounding box center [612, 420] width 43 height 23
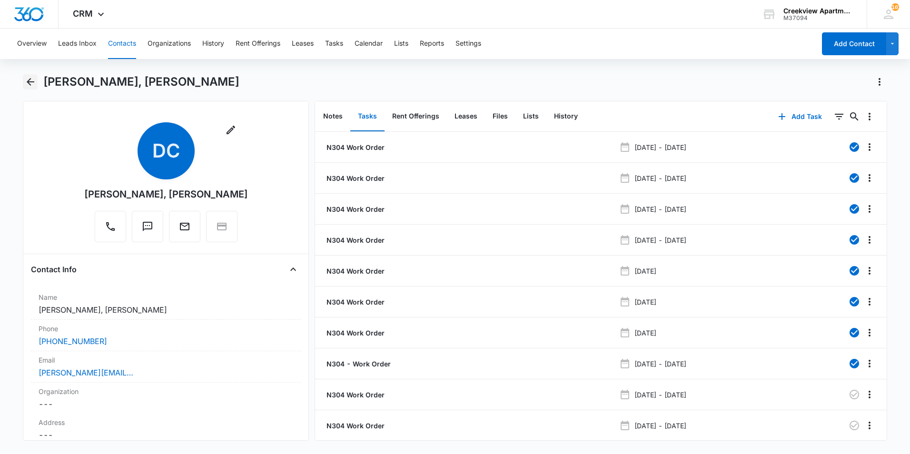
click at [27, 84] on icon "Back" at bounding box center [30, 81] width 11 height 11
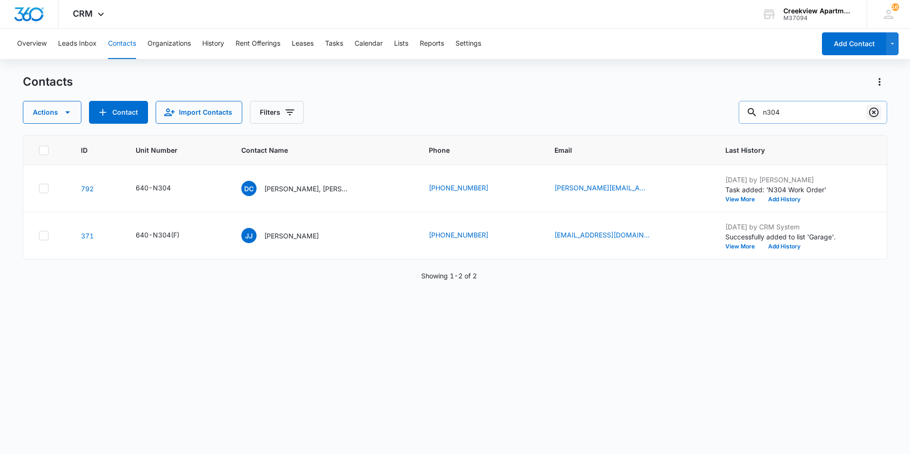
click at [877, 117] on icon "Clear" at bounding box center [873, 112] width 11 height 11
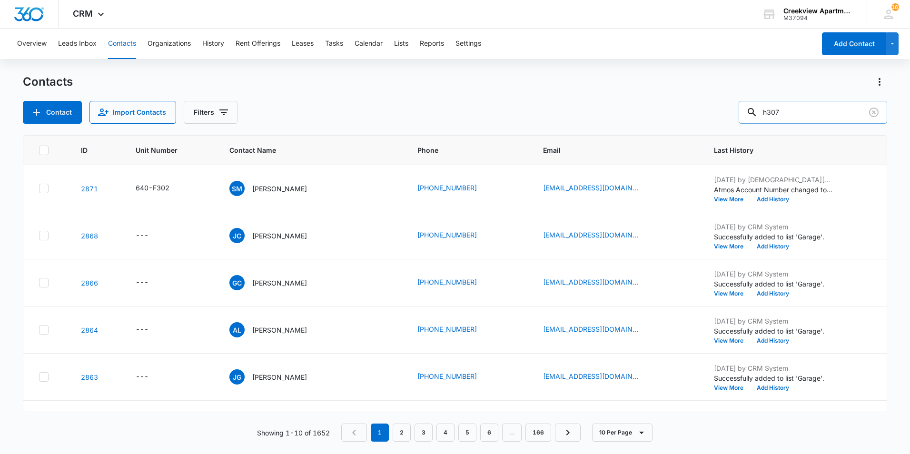
type input "h307"
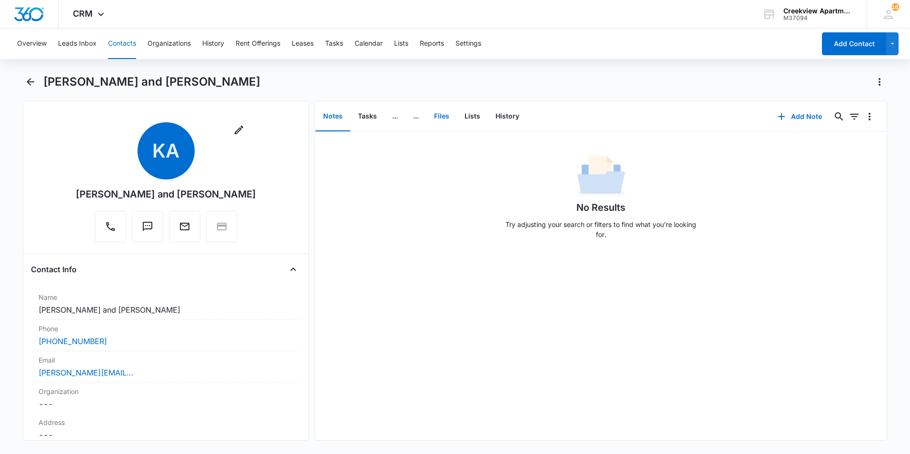
click at [444, 115] on button "Files" at bounding box center [441, 117] width 30 height 30
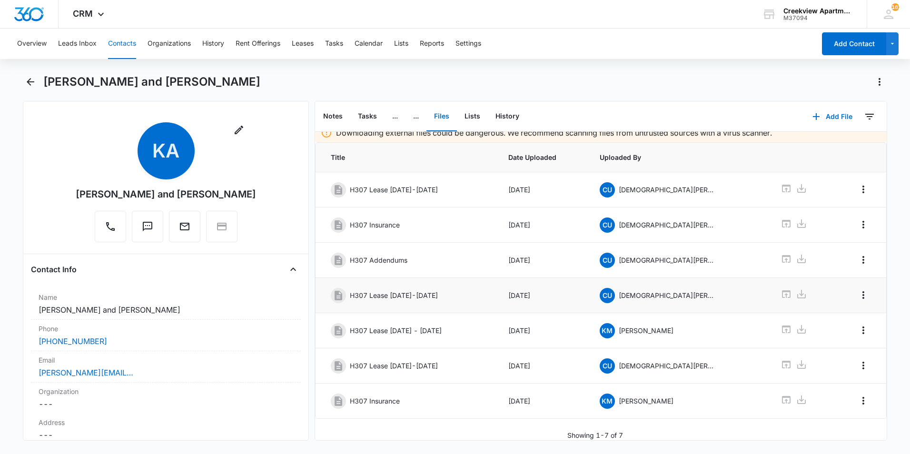
scroll to position [16, 0]
click at [782, 361] on icon at bounding box center [786, 365] width 9 height 8
drag, startPoint x: 119, startPoint y: 342, endPoint x: 18, endPoint y: 343, distance: 101.4
click at [17, 343] on main "[PERSON_NAME] and [PERSON_NAME] Remove [PERSON_NAME] and [PERSON_NAME] Contact …" at bounding box center [455, 263] width 910 height 378
drag, startPoint x: 18, startPoint y: 343, endPoint x: 54, endPoint y: 343, distance: 36.2
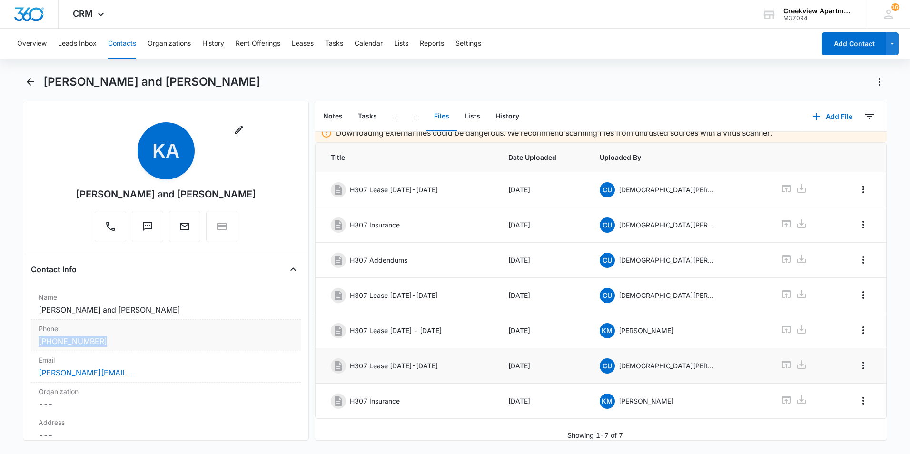
copy link "[PHONE_NUMBER]"
drag, startPoint x: 61, startPoint y: 168, endPoint x: 32, endPoint y: 80, distance: 92.3
click at [61, 167] on div "Remove [PERSON_NAME] and [PERSON_NAME]" at bounding box center [166, 184] width 270 height 124
click at [29, 78] on icon "Back" at bounding box center [30, 81] width 11 height 11
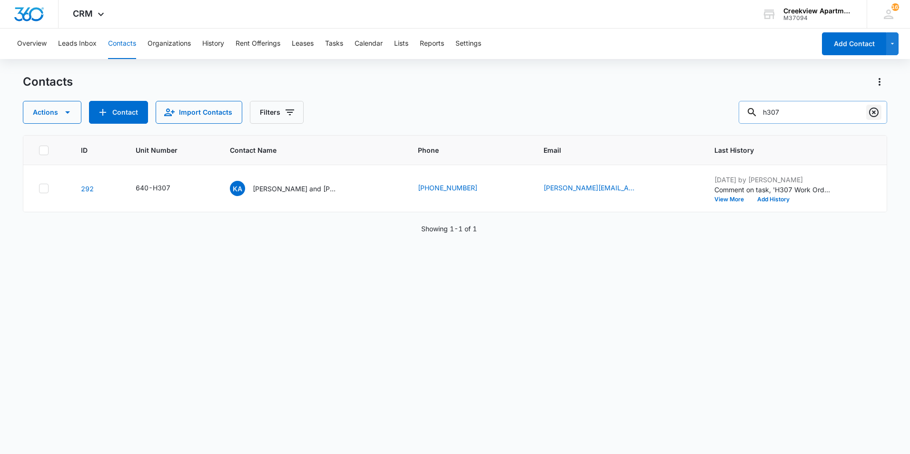
click at [877, 116] on icon "Clear" at bounding box center [874, 113] width 10 height 10
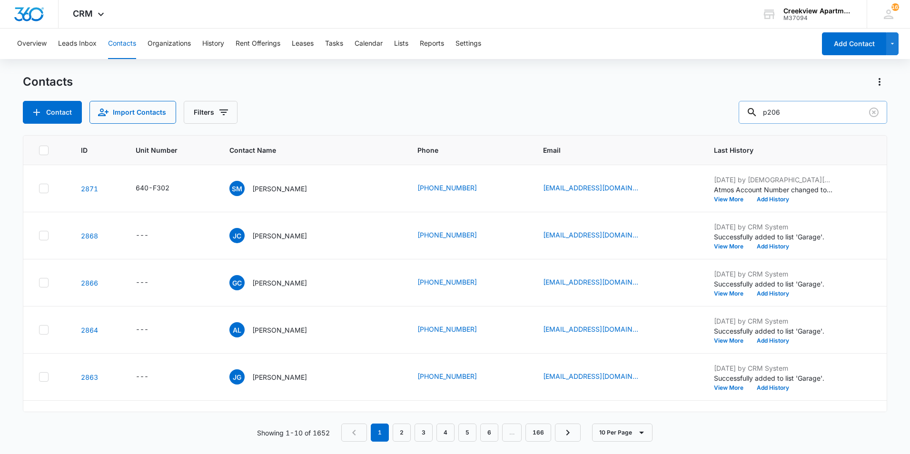
type input "p206"
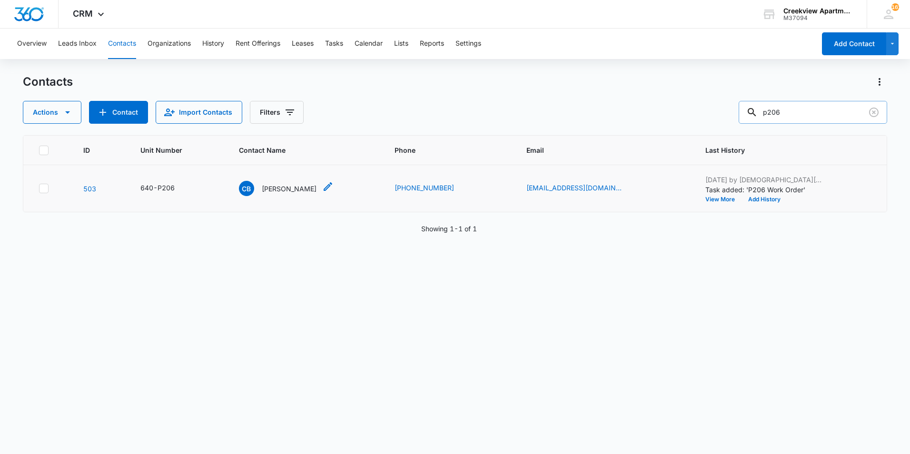
click at [295, 193] on p "[PERSON_NAME]" at bounding box center [289, 189] width 55 height 10
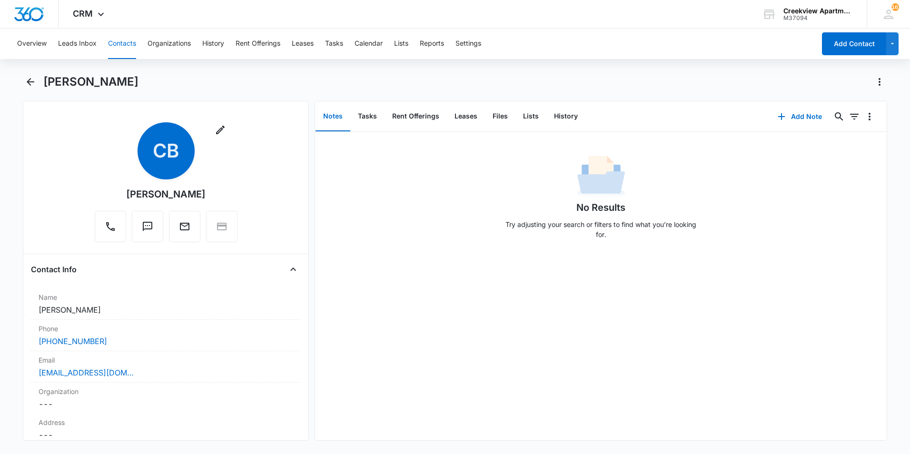
drag, startPoint x: 216, startPoint y: 189, endPoint x: 118, endPoint y: 199, distance: 98.6
click at [118, 199] on div "Remove CB [PERSON_NAME]" at bounding box center [166, 182] width 143 height 120
drag, startPoint x: 118, startPoint y: 199, endPoint x: 131, endPoint y: 192, distance: 15.1
copy div "[PERSON_NAME]"
click at [499, 110] on button "Files" at bounding box center [500, 117] width 30 height 30
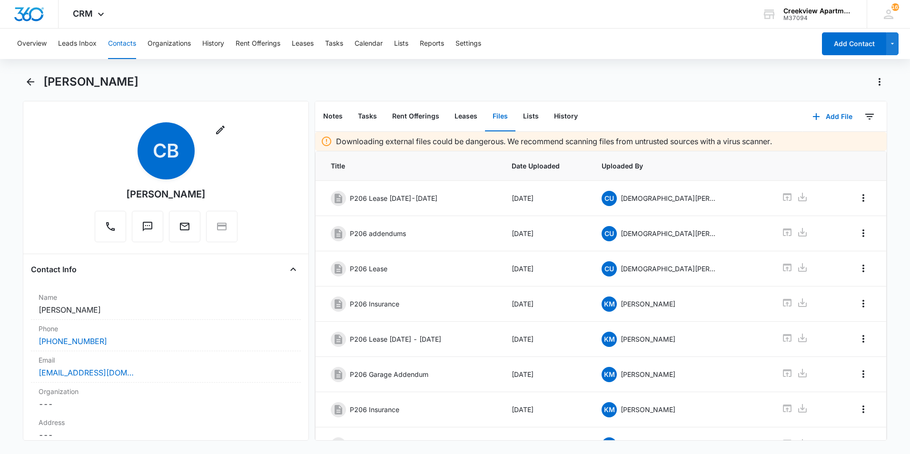
click at [242, 159] on div "Remove CB [PERSON_NAME]" at bounding box center [166, 184] width 270 height 124
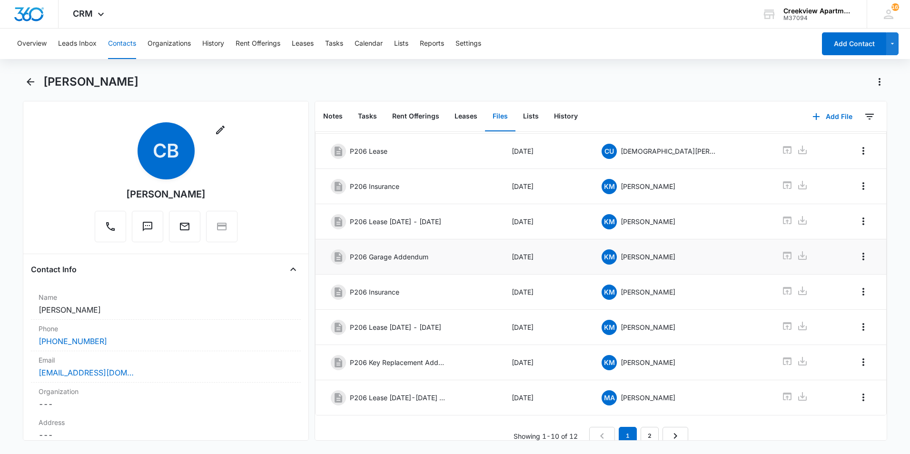
scroll to position [129, 0]
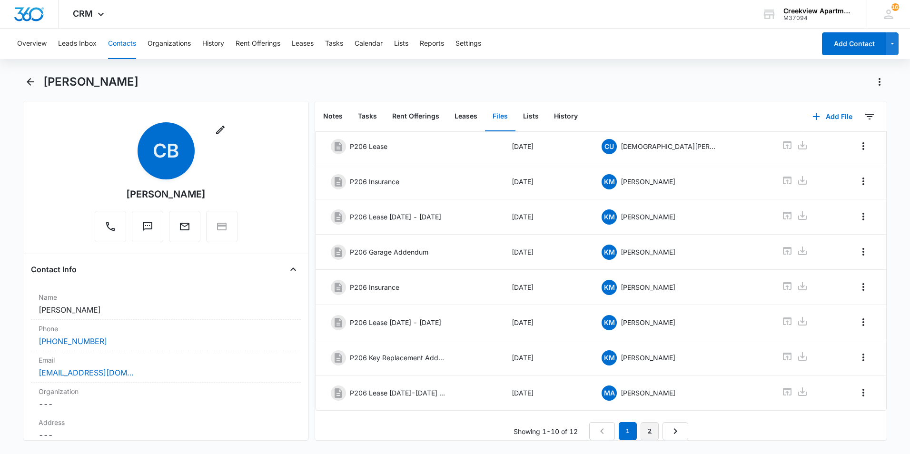
click at [645, 426] on link "2" at bounding box center [650, 431] width 18 height 18
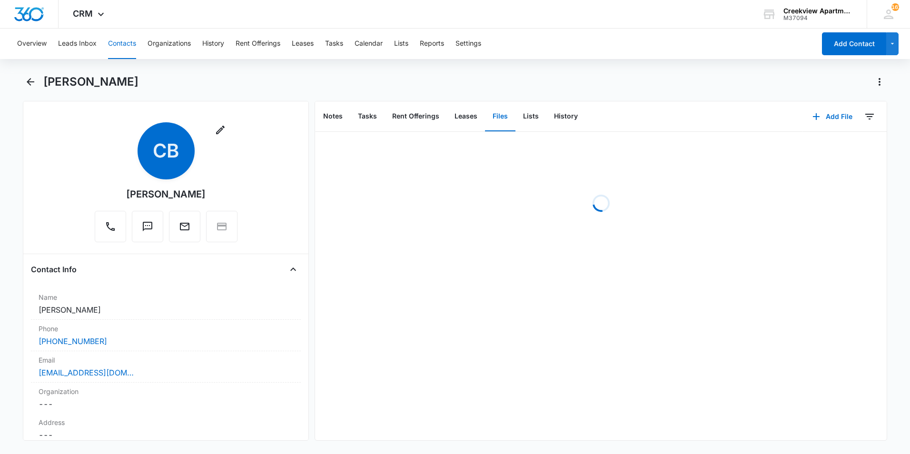
scroll to position [0, 0]
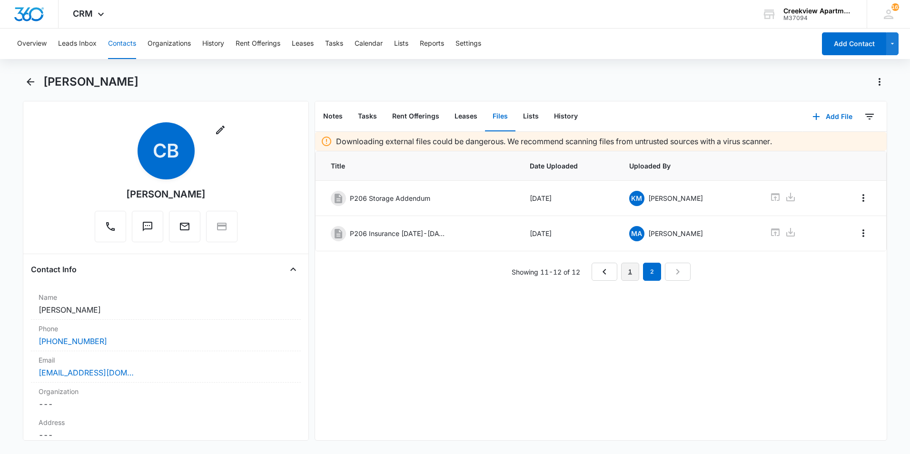
click at [623, 272] on link "1" at bounding box center [630, 272] width 18 height 18
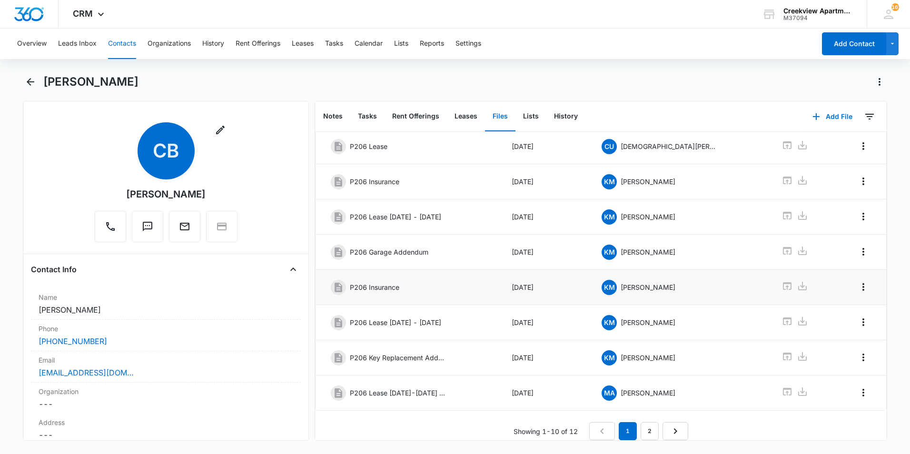
scroll to position [129, 0]
click at [782, 386] on icon at bounding box center [787, 391] width 11 height 11
click at [217, 82] on div "[PERSON_NAME]" at bounding box center [465, 81] width 844 height 15
click at [101, 344] on div "[PHONE_NUMBER]" at bounding box center [166, 341] width 255 height 11
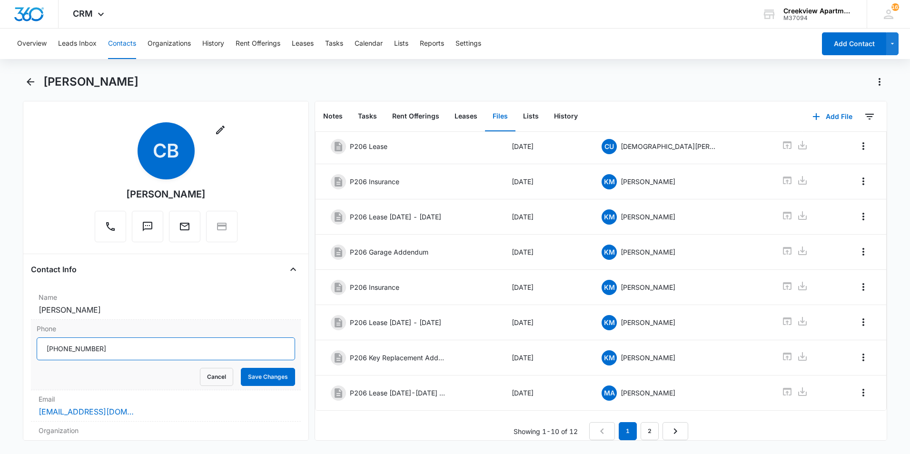
click at [93, 350] on input "Phone" at bounding box center [166, 348] width 258 height 23
click at [26, 83] on icon "Back" at bounding box center [30, 81] width 11 height 11
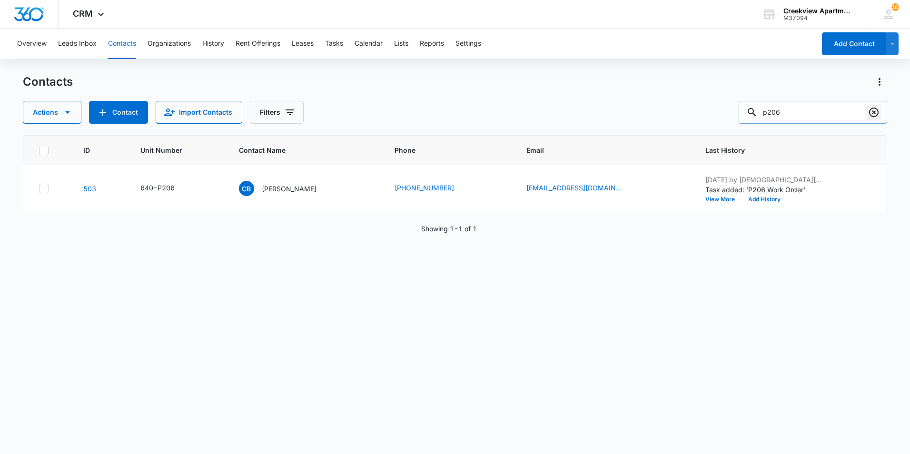
click at [877, 117] on icon "Clear" at bounding box center [873, 112] width 11 height 11
